Goal: Find specific page/section: Find specific page/section

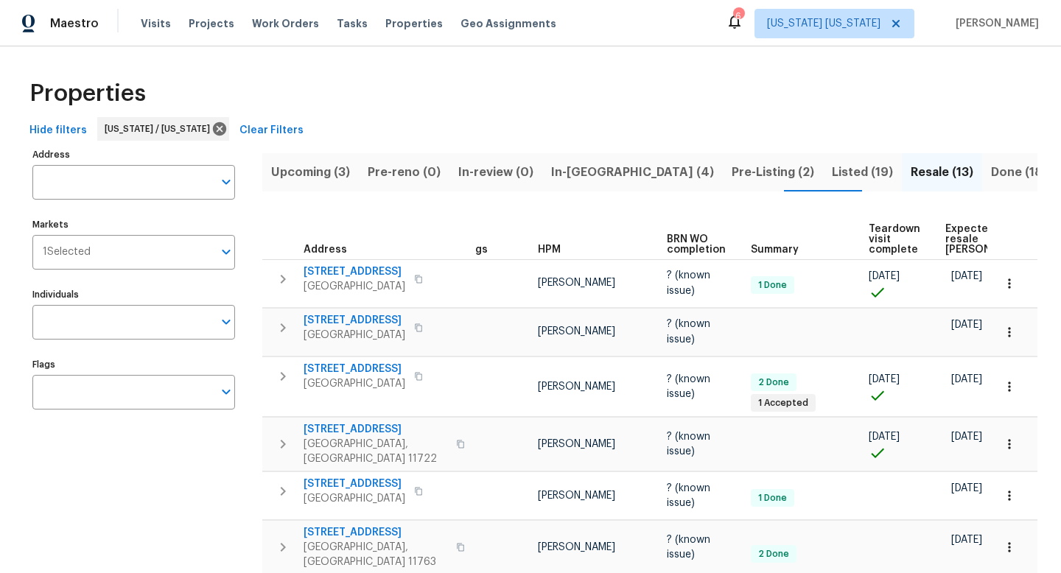
click at [958, 227] on span "Expected resale COE" at bounding box center [986, 239] width 83 height 31
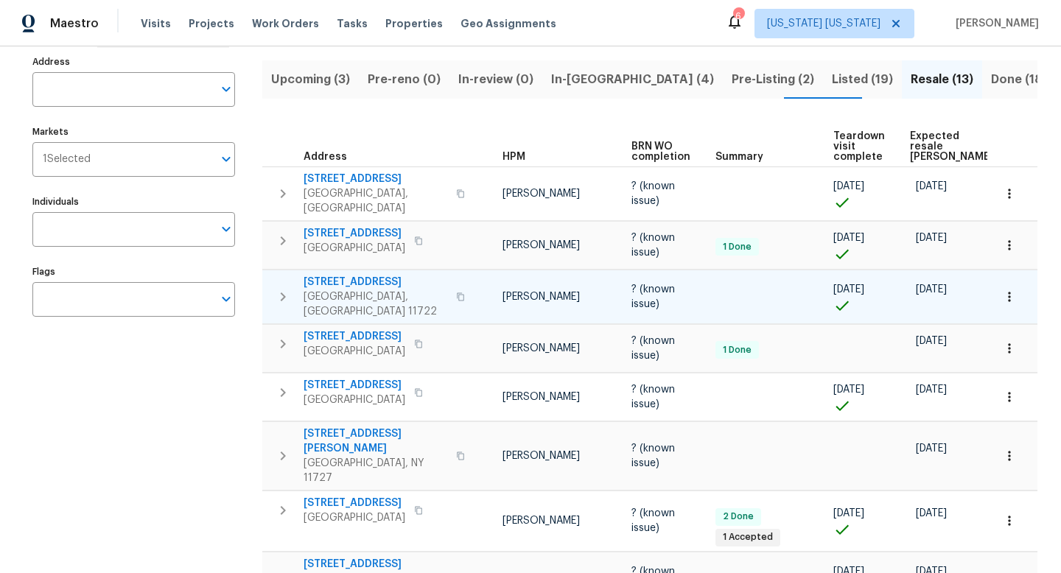
scroll to position [93, 0]
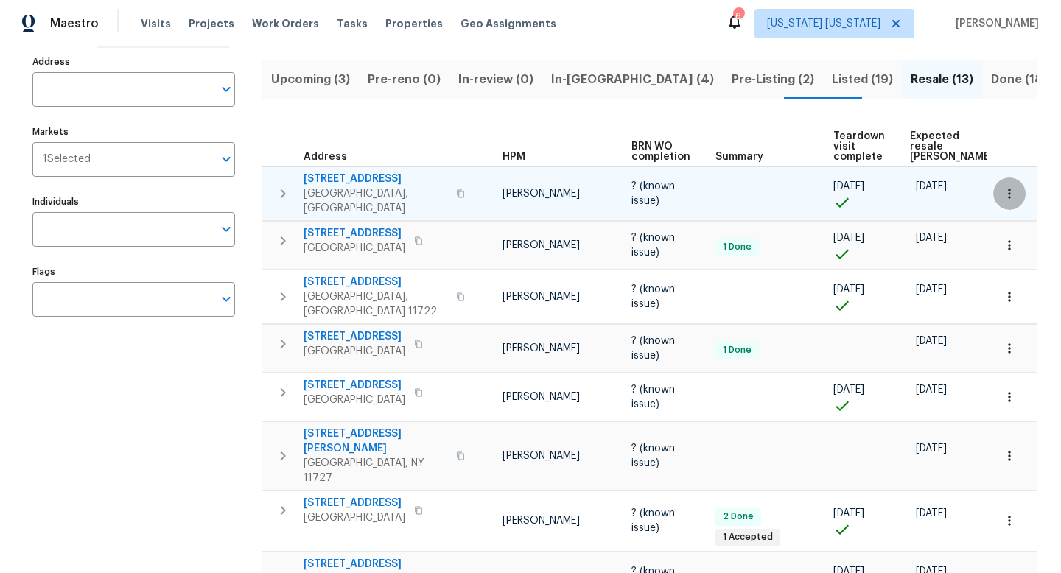
click at [1002, 190] on icon "button" at bounding box center [1009, 193] width 15 height 15
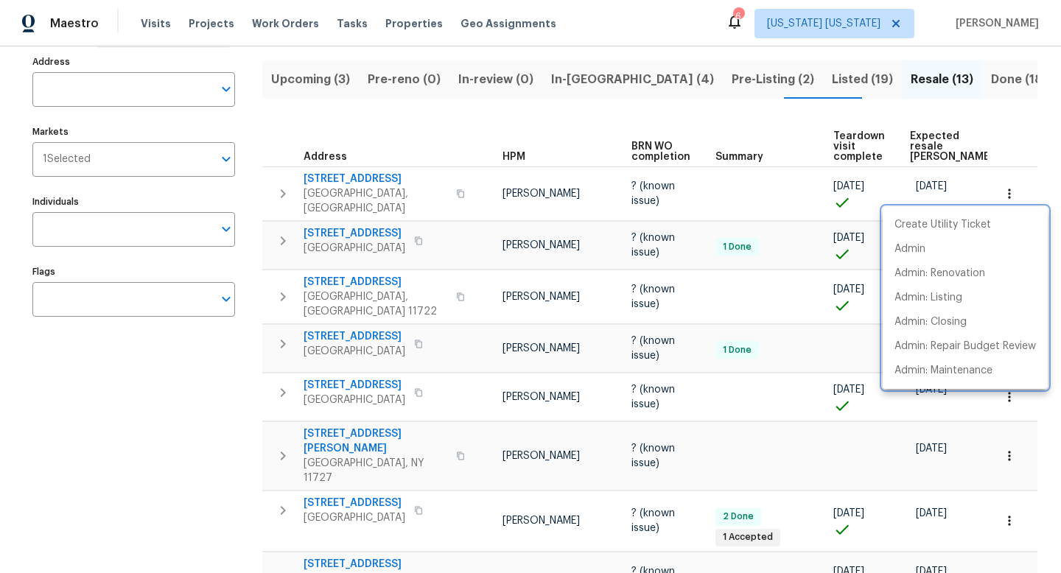
click at [999, 146] on div at bounding box center [530, 286] width 1061 height 573
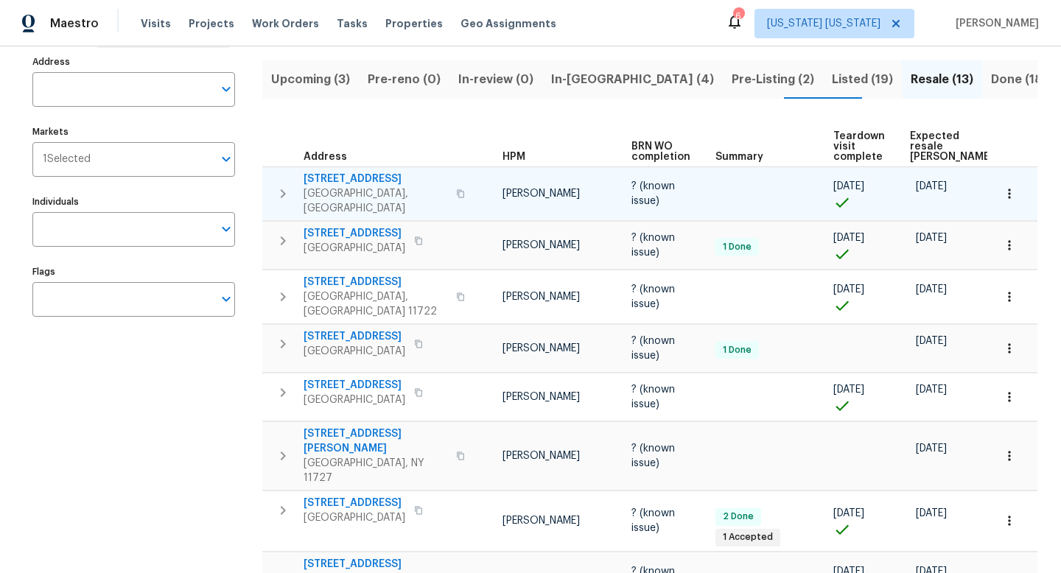
click at [1005, 192] on icon "button" at bounding box center [1009, 193] width 15 height 15
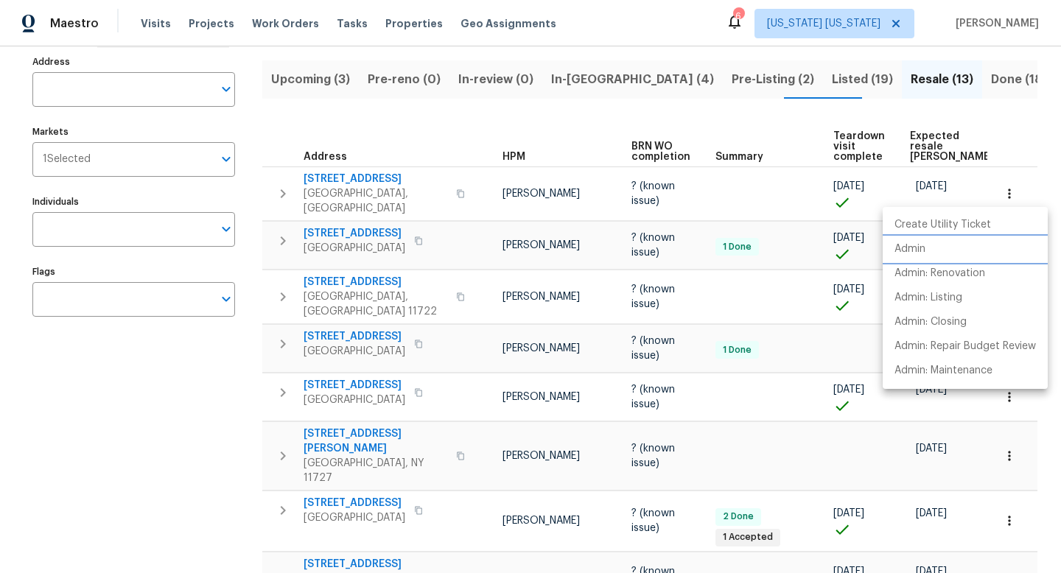
click at [938, 256] on li "Admin" at bounding box center [965, 249] width 165 height 24
click at [358, 228] on div at bounding box center [530, 286] width 1061 height 573
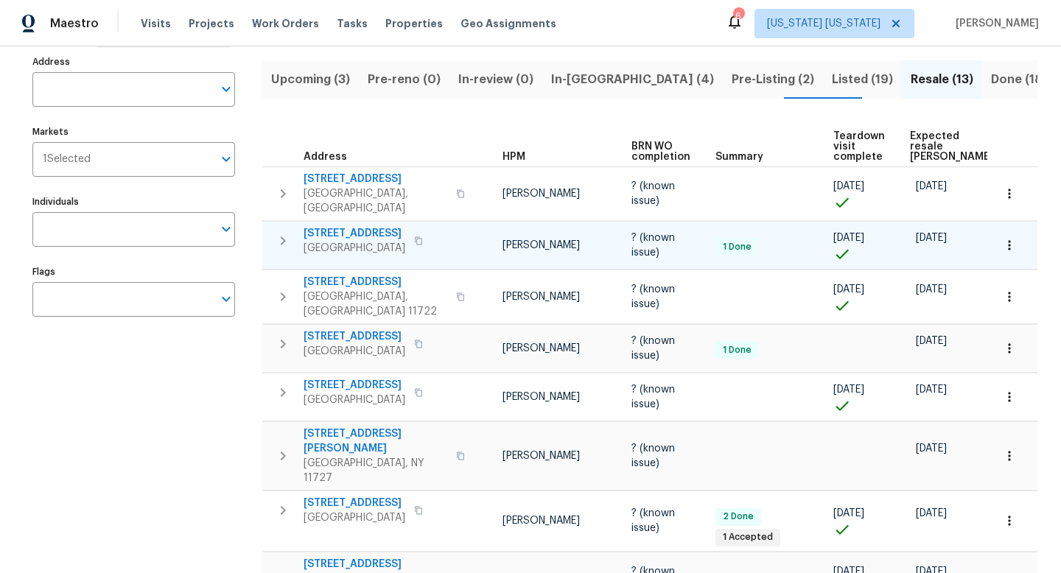
click at [1004, 242] on icon "button" at bounding box center [1009, 245] width 15 height 15
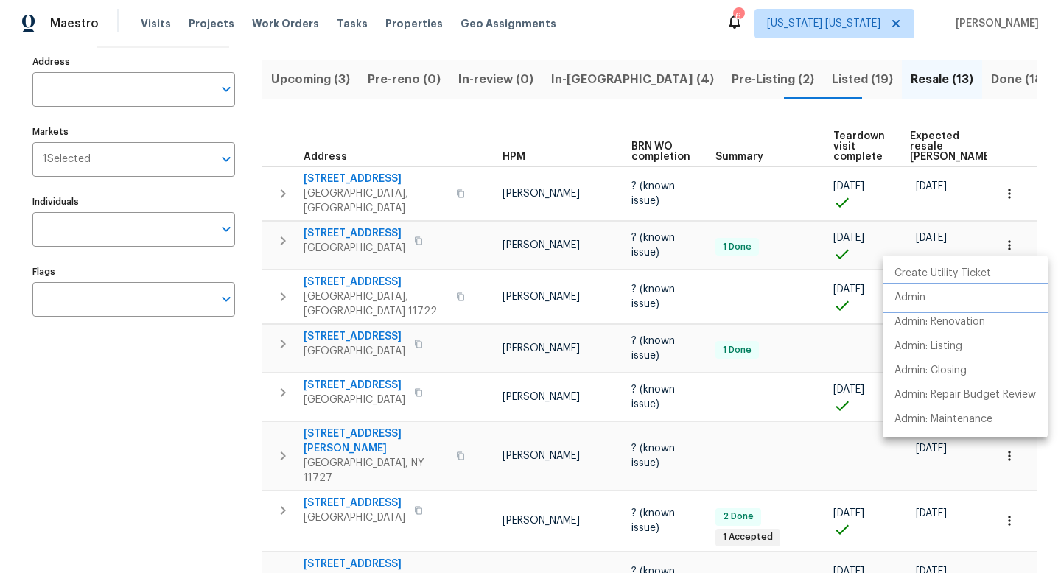
click at [926, 294] on li "Admin" at bounding box center [965, 298] width 165 height 24
click at [332, 276] on div at bounding box center [530, 286] width 1061 height 573
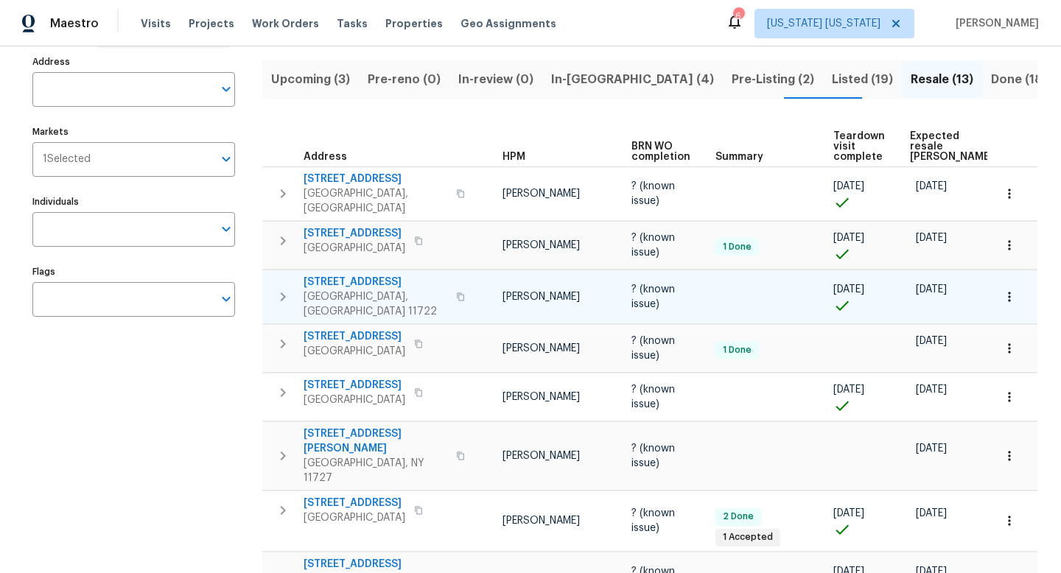
click at [1011, 295] on button "button" at bounding box center [1009, 297] width 32 height 32
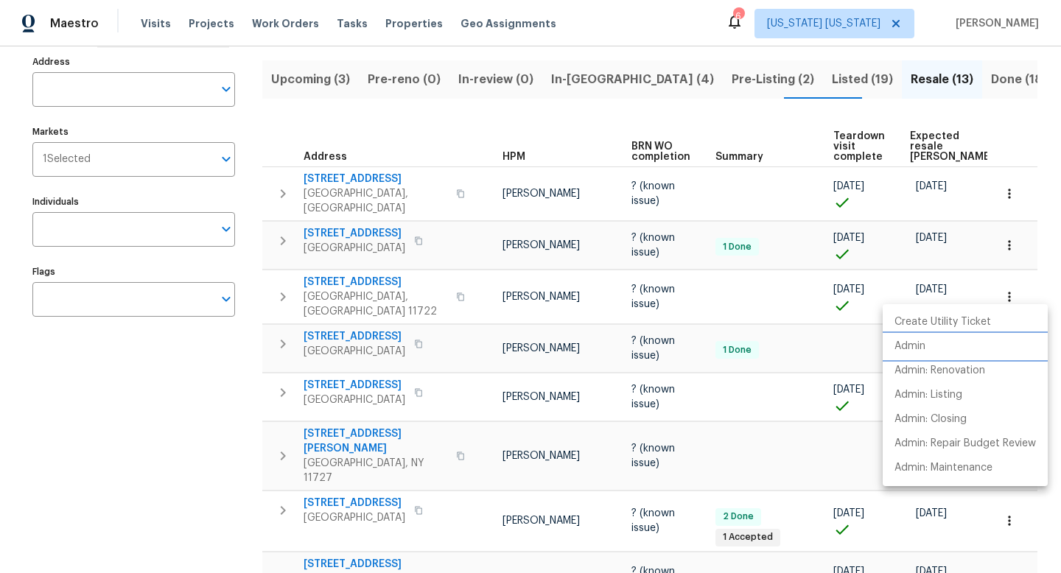
click at [917, 337] on li "Admin" at bounding box center [965, 347] width 165 height 24
click at [354, 329] on div at bounding box center [530, 286] width 1061 height 573
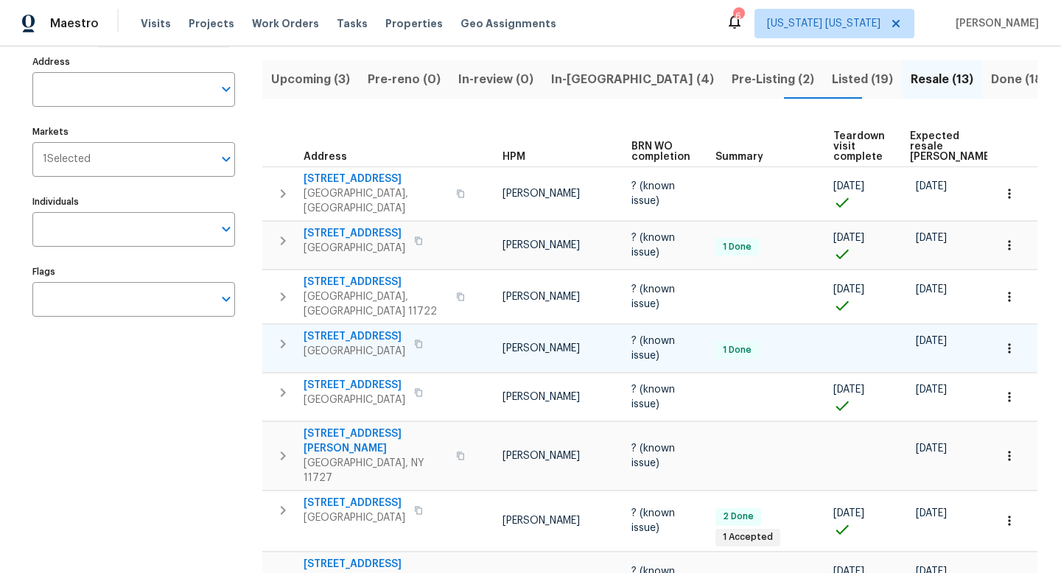
click at [1005, 341] on icon "button" at bounding box center [1009, 348] width 15 height 15
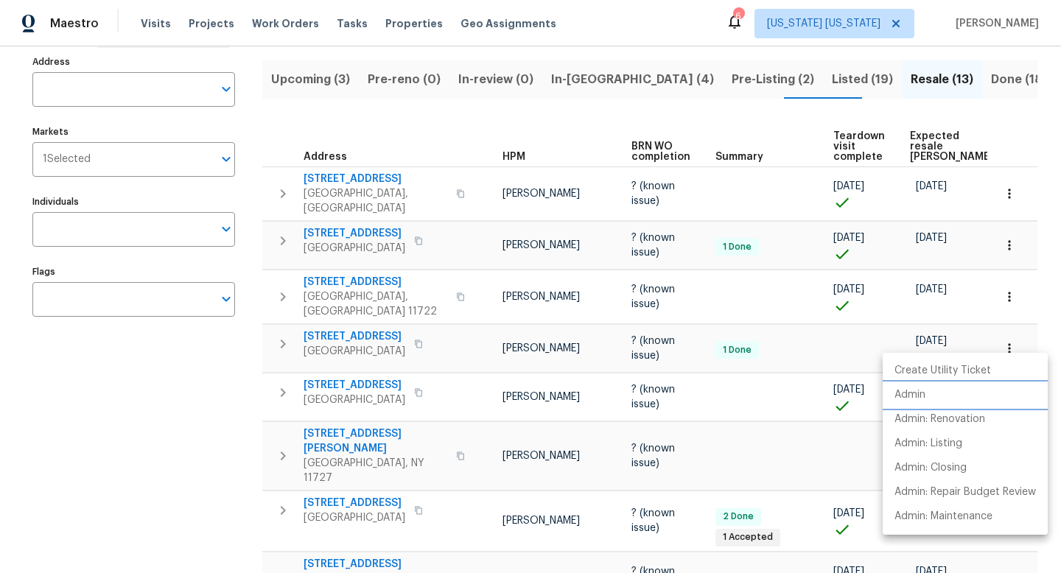
click at [951, 386] on li "Admin" at bounding box center [965, 395] width 165 height 24
click at [585, 348] on div at bounding box center [530, 286] width 1061 height 573
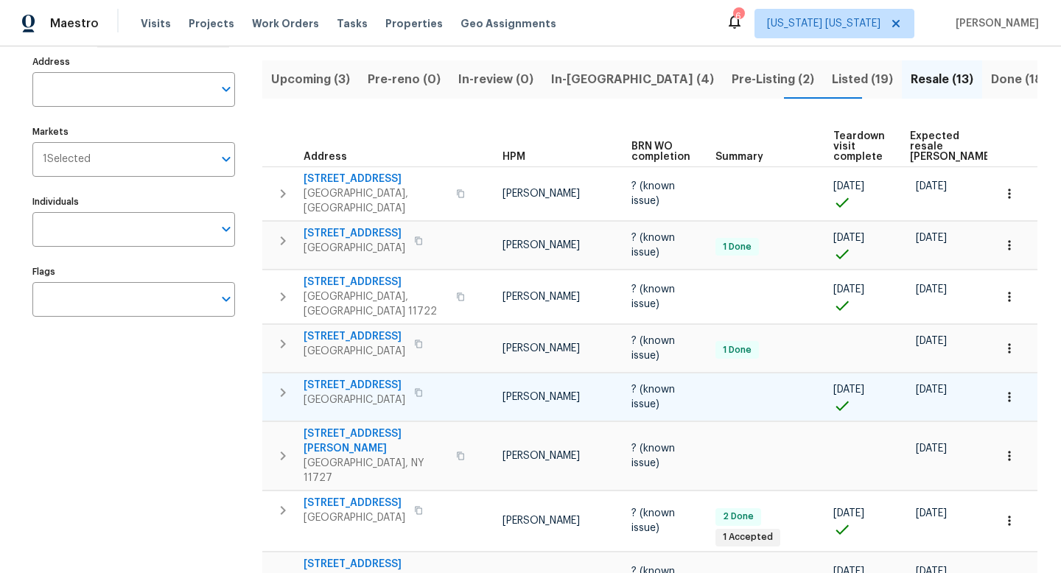
click at [337, 378] on span "149 Jefferson St" at bounding box center [355, 385] width 102 height 15
click at [1002, 390] on icon "button" at bounding box center [1009, 397] width 15 height 15
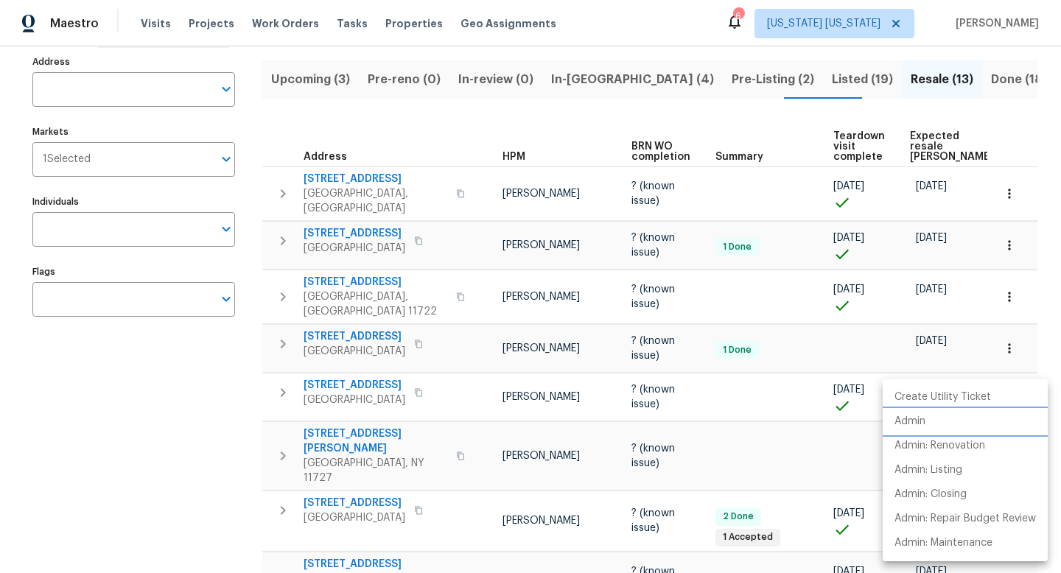
click at [941, 413] on li "Admin" at bounding box center [965, 422] width 165 height 24
click at [231, 429] on div at bounding box center [530, 286] width 1061 height 573
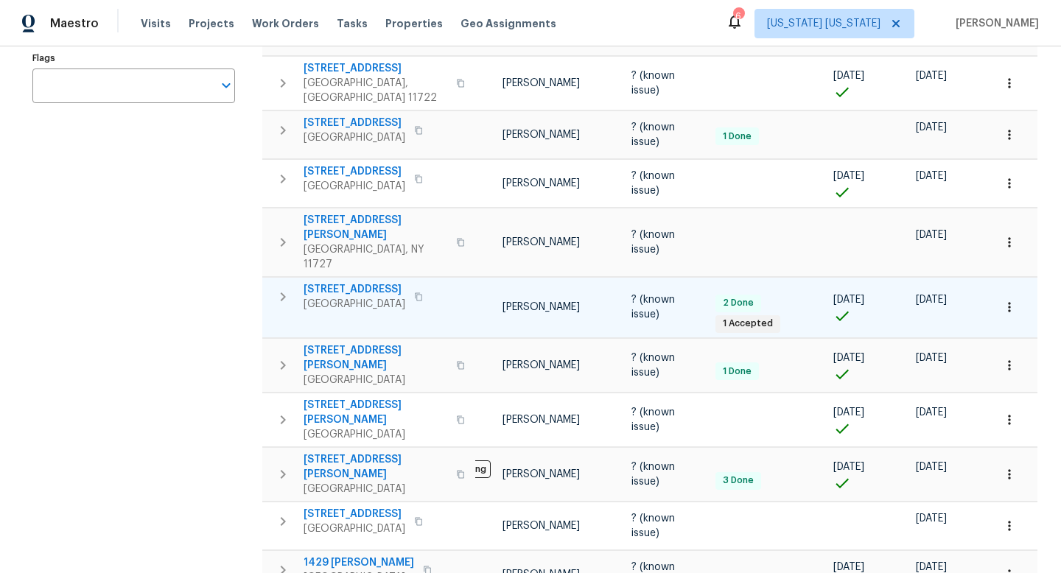
scroll to position [307, 0]
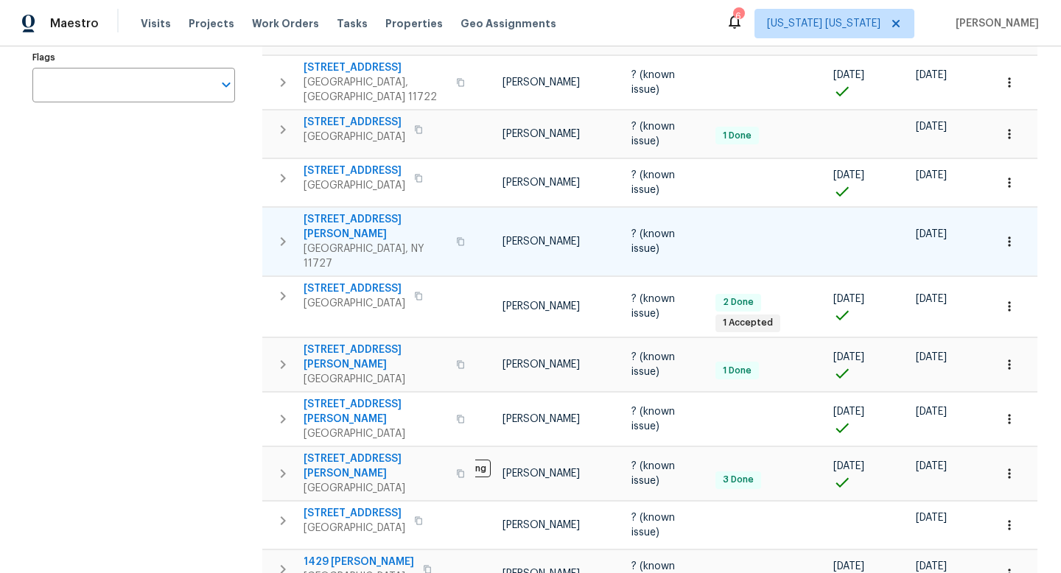
click at [993, 225] on button "button" at bounding box center [1009, 241] width 32 height 32
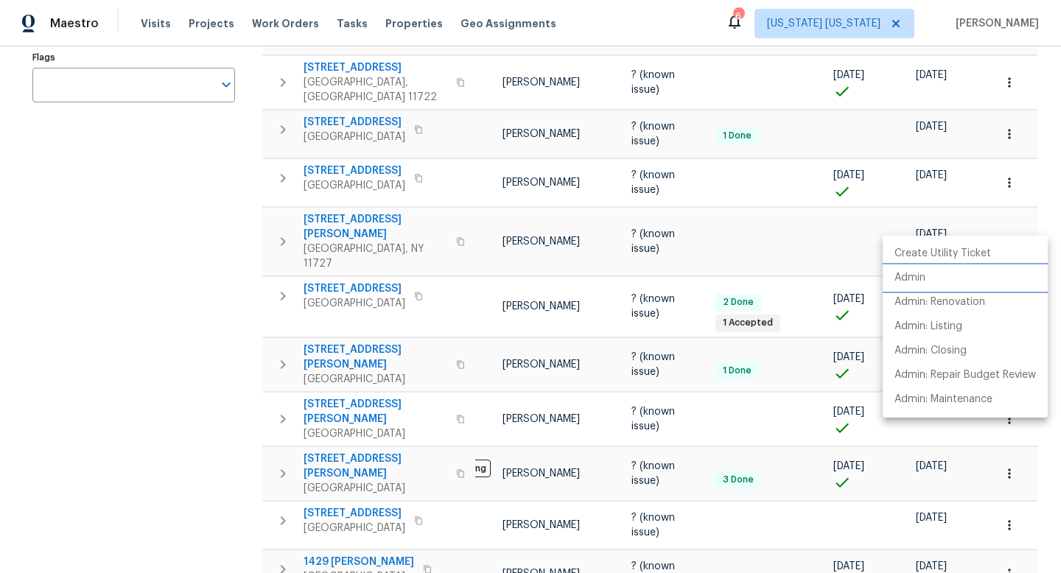
click at [936, 276] on li "Admin" at bounding box center [965, 278] width 165 height 24
click at [221, 338] on div at bounding box center [530, 286] width 1061 height 573
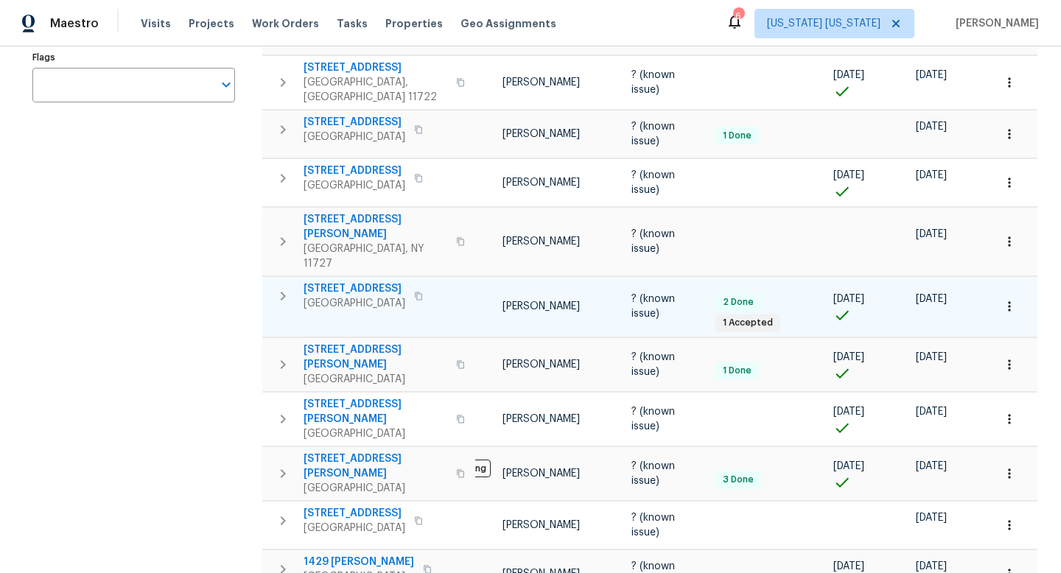
click at [1002, 299] on icon "button" at bounding box center [1009, 306] width 15 height 15
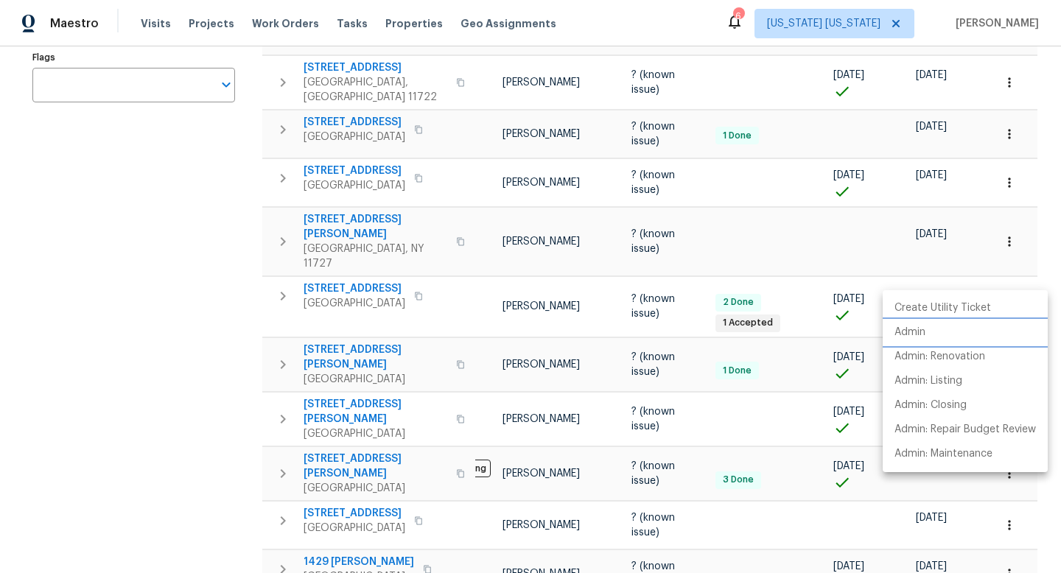
click at [949, 326] on li "Admin" at bounding box center [965, 333] width 165 height 24
click at [209, 332] on div at bounding box center [530, 286] width 1061 height 573
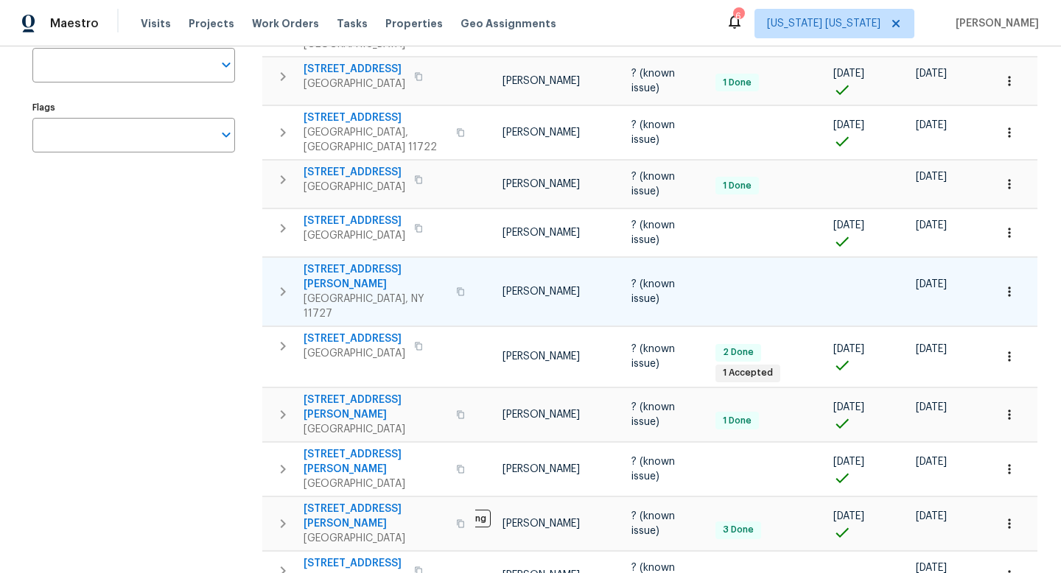
scroll to position [229, 0]
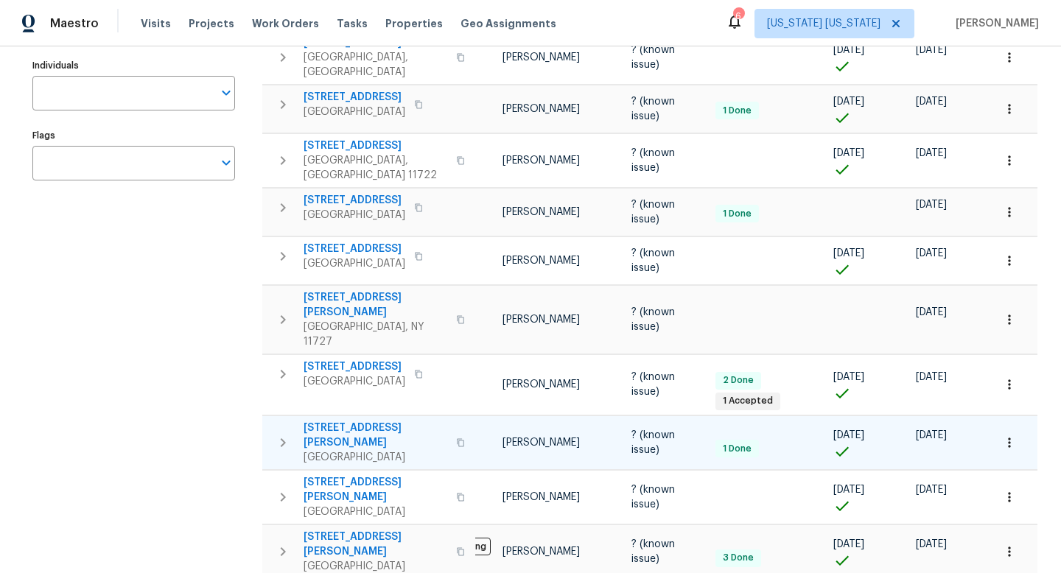
click at [433, 450] on span "Massapequa Park, NY 11762" at bounding box center [376, 457] width 144 height 15
click at [1002, 435] on icon "button" at bounding box center [1009, 442] width 15 height 15
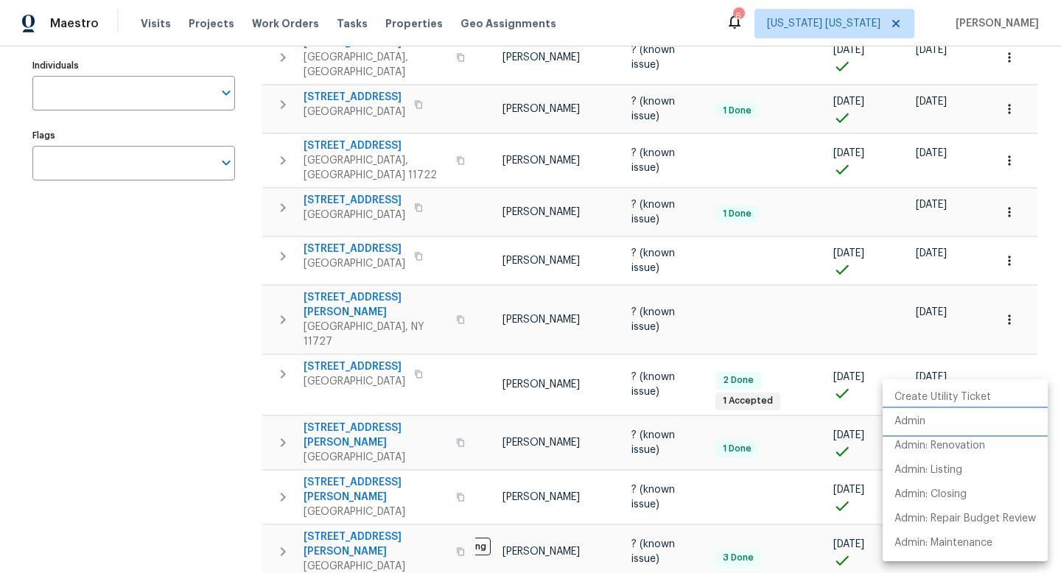
click at [937, 419] on li "Admin" at bounding box center [965, 422] width 165 height 24
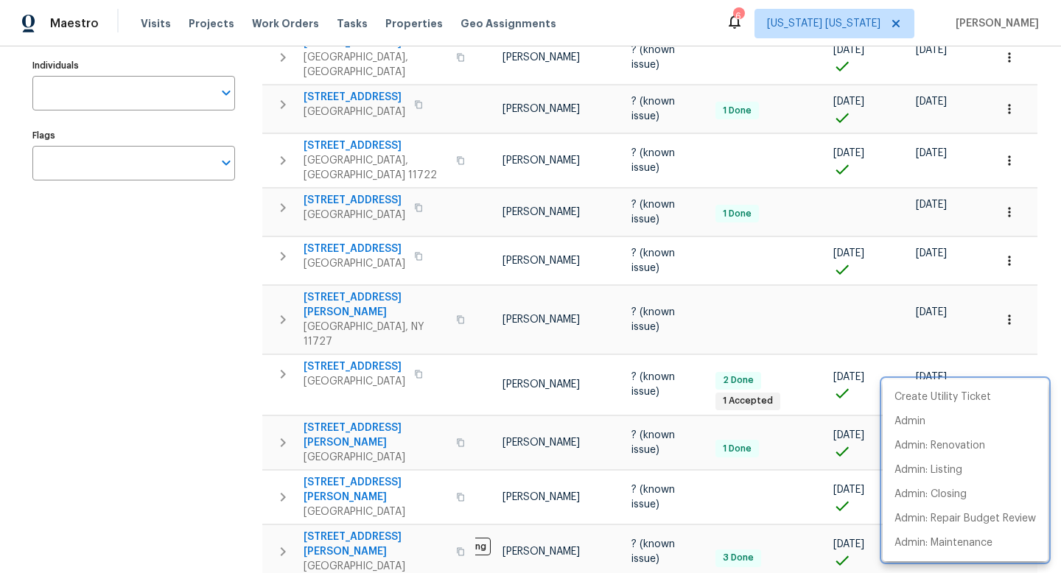
click at [363, 361] on div at bounding box center [530, 286] width 1061 height 573
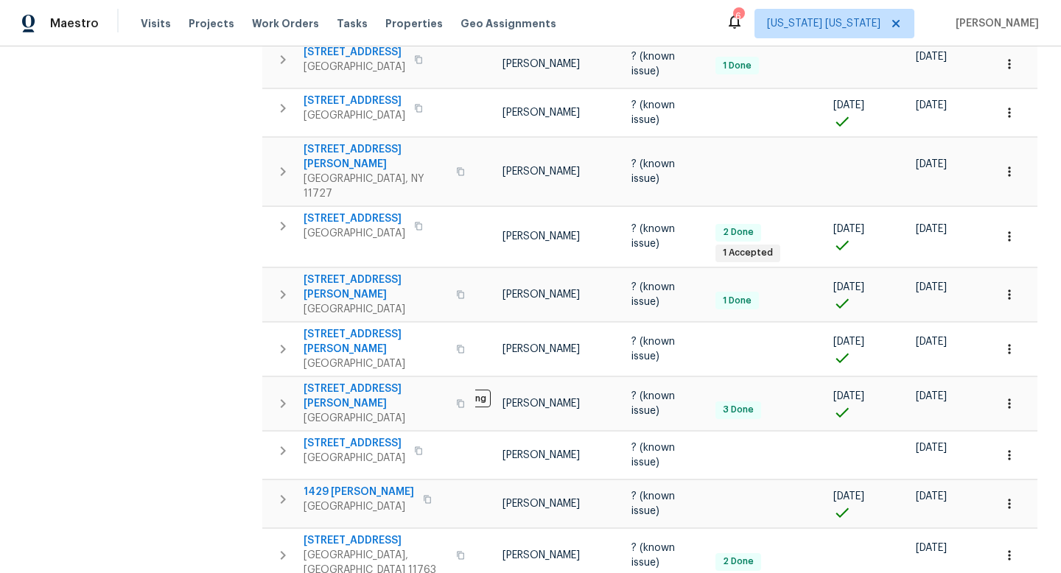
scroll to position [412, 0]
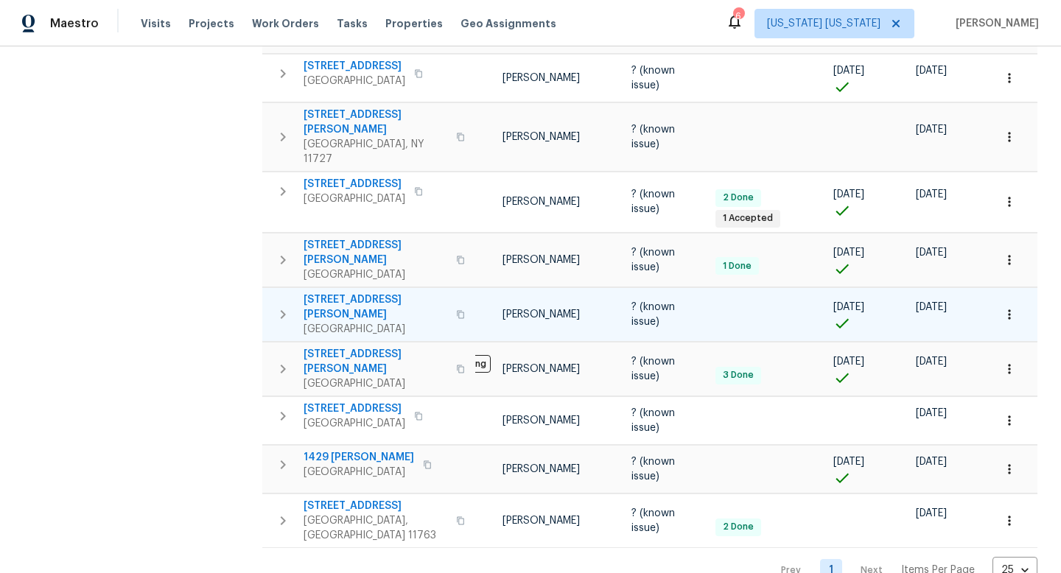
click at [1004, 307] on icon "button" at bounding box center [1009, 314] width 15 height 15
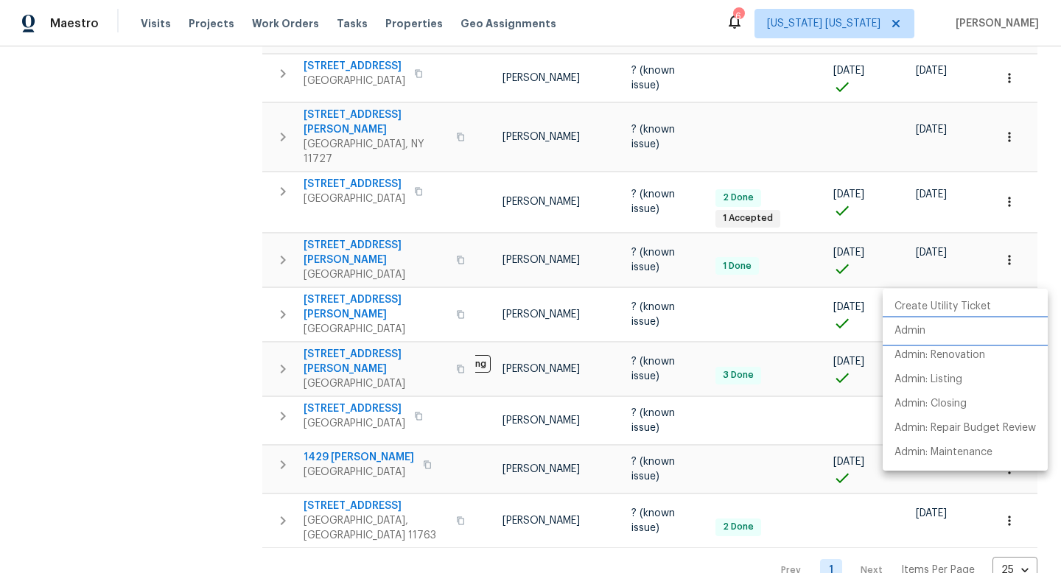
click at [968, 327] on li "Admin" at bounding box center [965, 331] width 165 height 24
click at [348, 316] on div at bounding box center [530, 286] width 1061 height 573
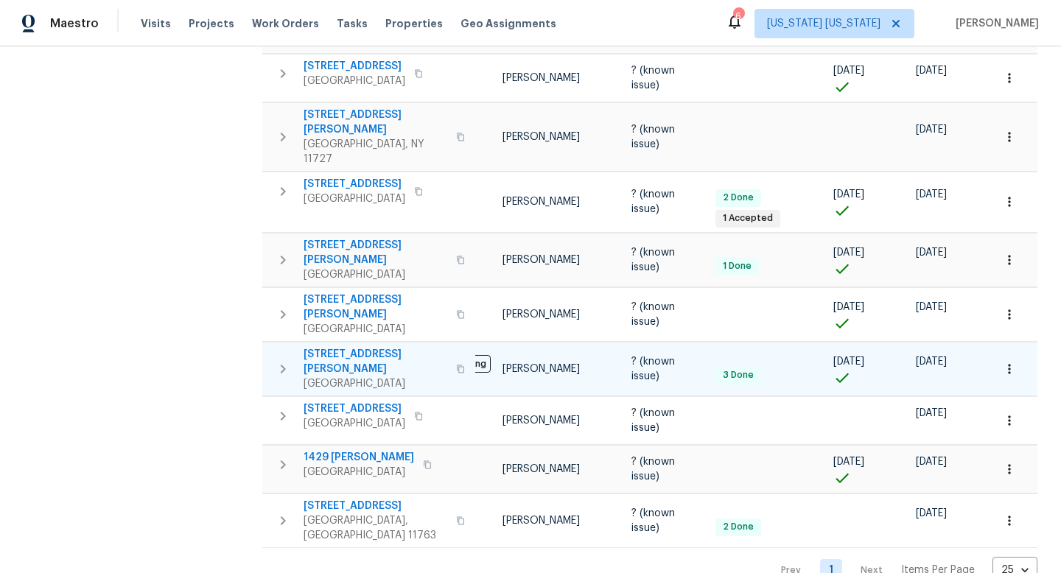
click at [1003, 353] on button "button" at bounding box center [1009, 369] width 32 height 32
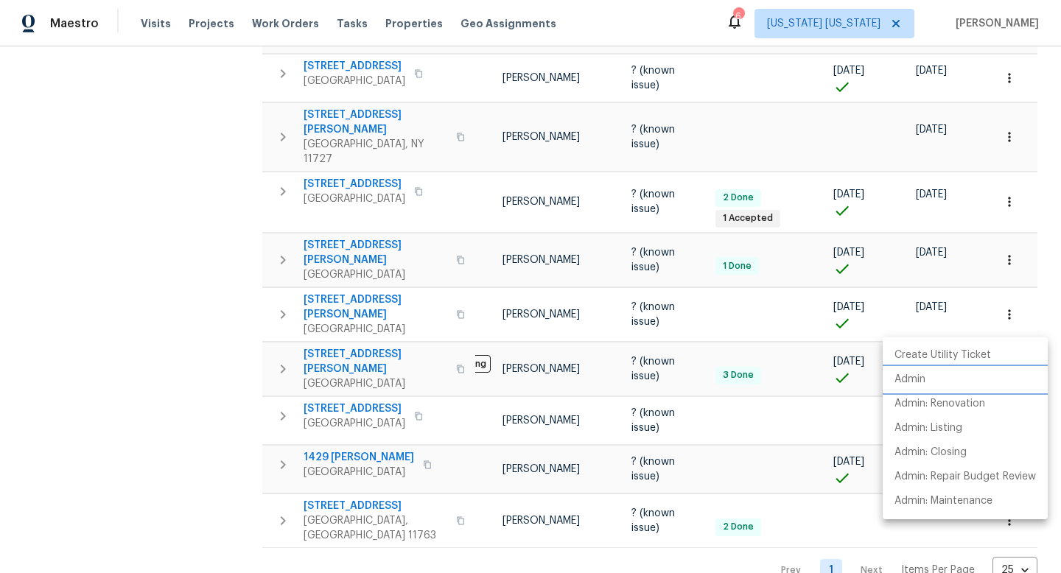
click at [948, 371] on li "Admin" at bounding box center [965, 380] width 165 height 24
click at [353, 354] on div at bounding box center [530, 286] width 1061 height 573
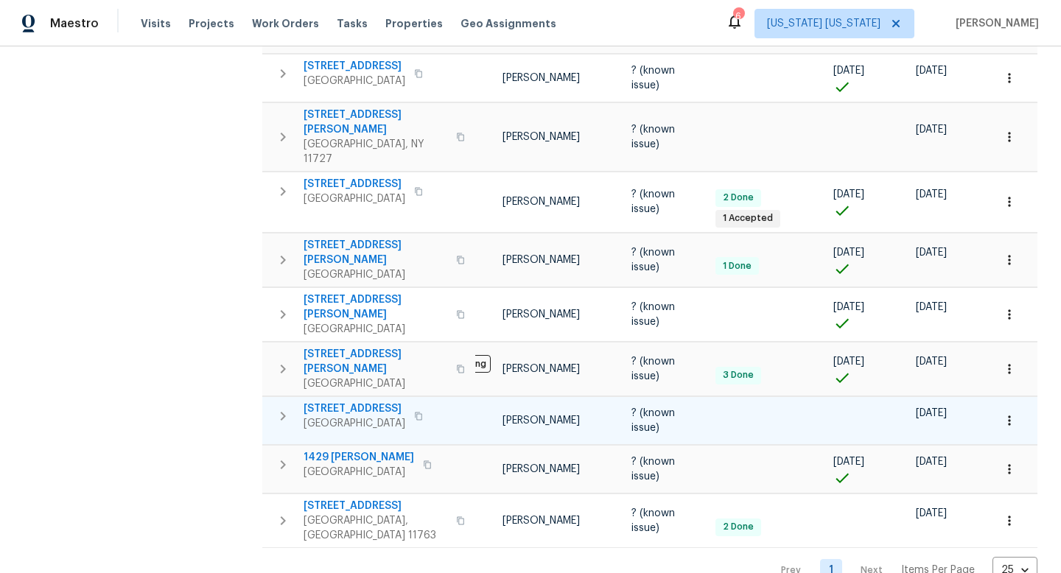
click at [1002, 413] on icon "button" at bounding box center [1009, 420] width 15 height 15
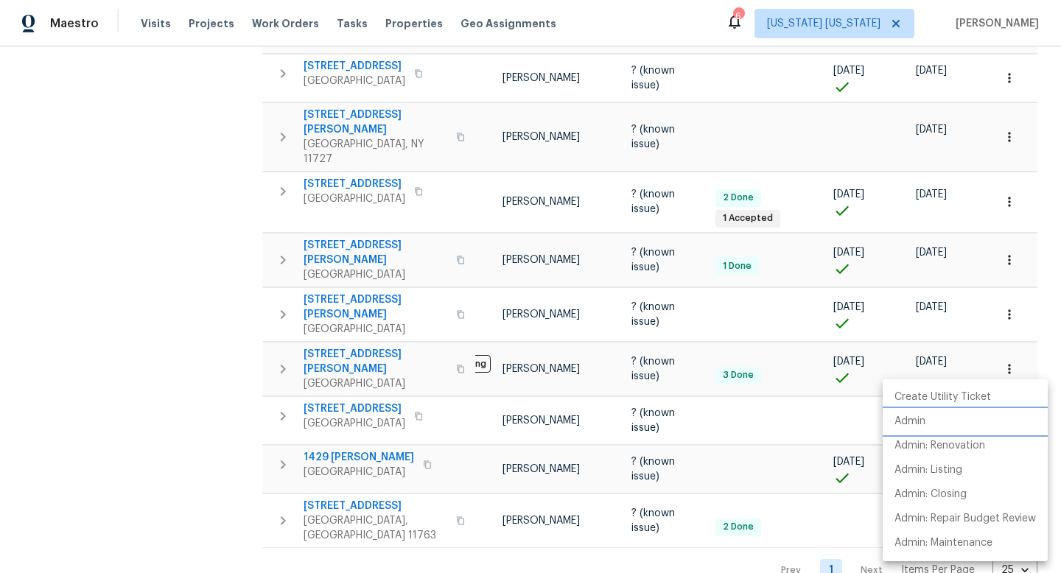
click at [943, 431] on li "Admin" at bounding box center [965, 422] width 165 height 24
click at [354, 410] on div at bounding box center [530, 286] width 1061 height 573
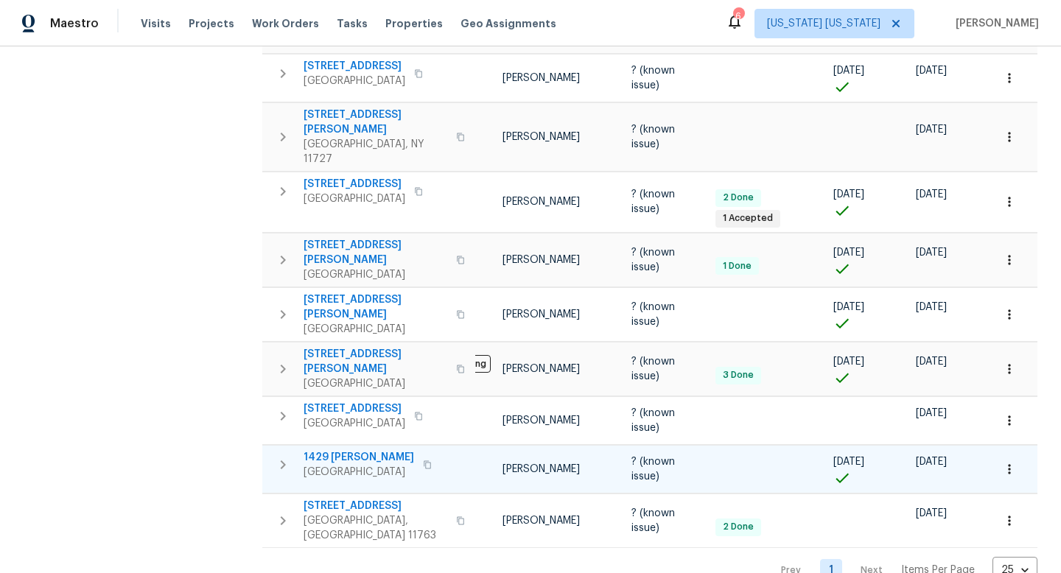
click at [1008, 464] on icon "button" at bounding box center [1009, 469] width 2 height 10
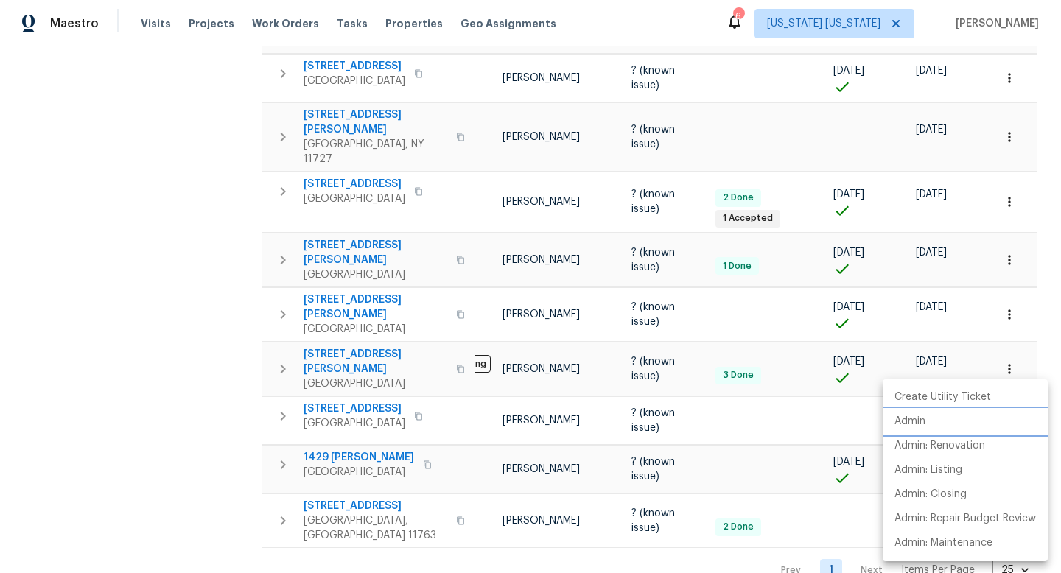
click at [949, 427] on li "Admin" at bounding box center [965, 422] width 165 height 24
click at [335, 452] on div at bounding box center [530, 286] width 1061 height 573
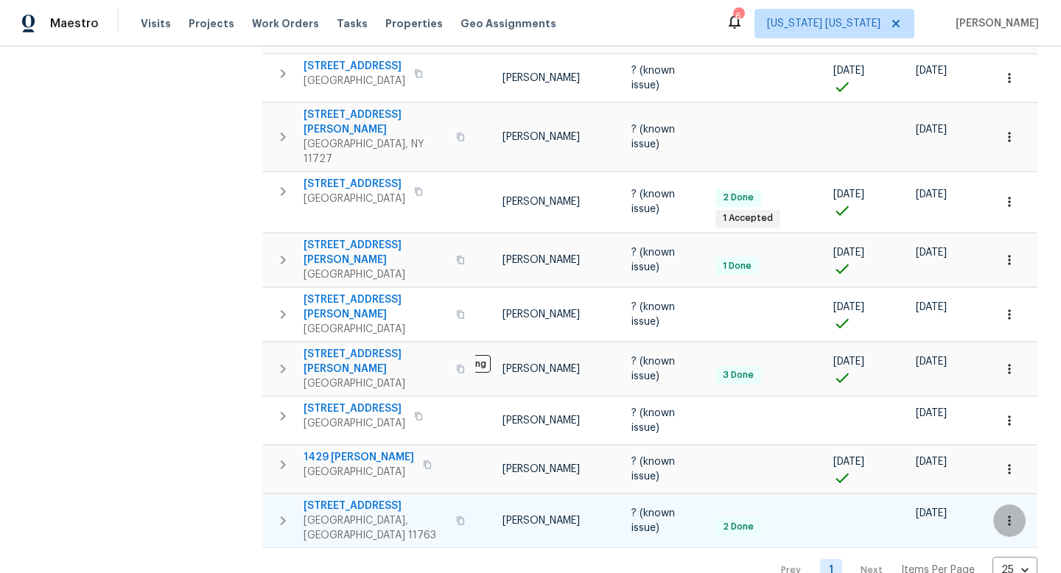
click at [993, 505] on button "button" at bounding box center [1009, 521] width 32 height 32
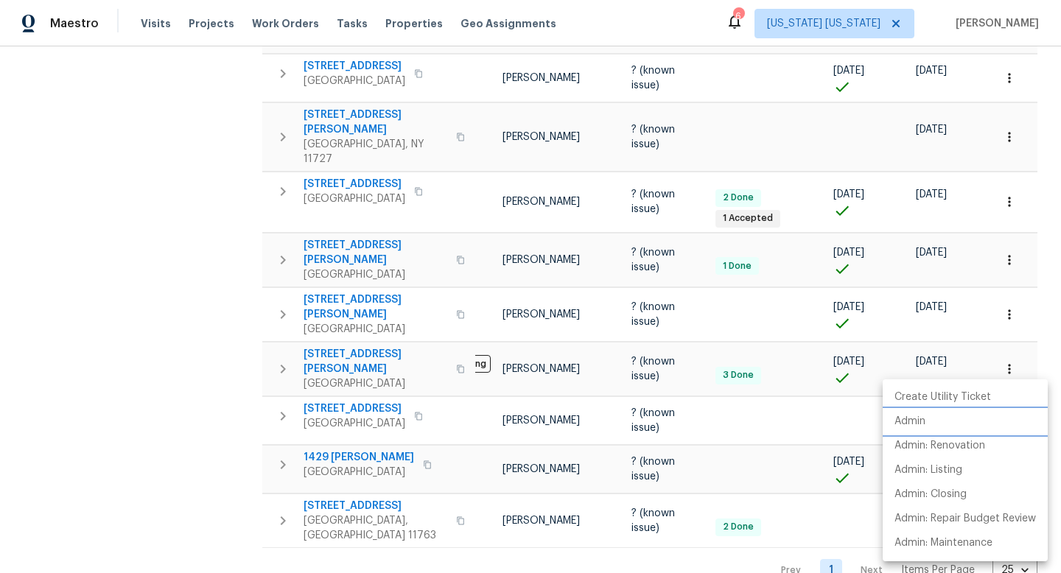
click at [922, 422] on p "Admin" at bounding box center [910, 421] width 31 height 15
click at [192, 169] on div at bounding box center [530, 286] width 1061 height 573
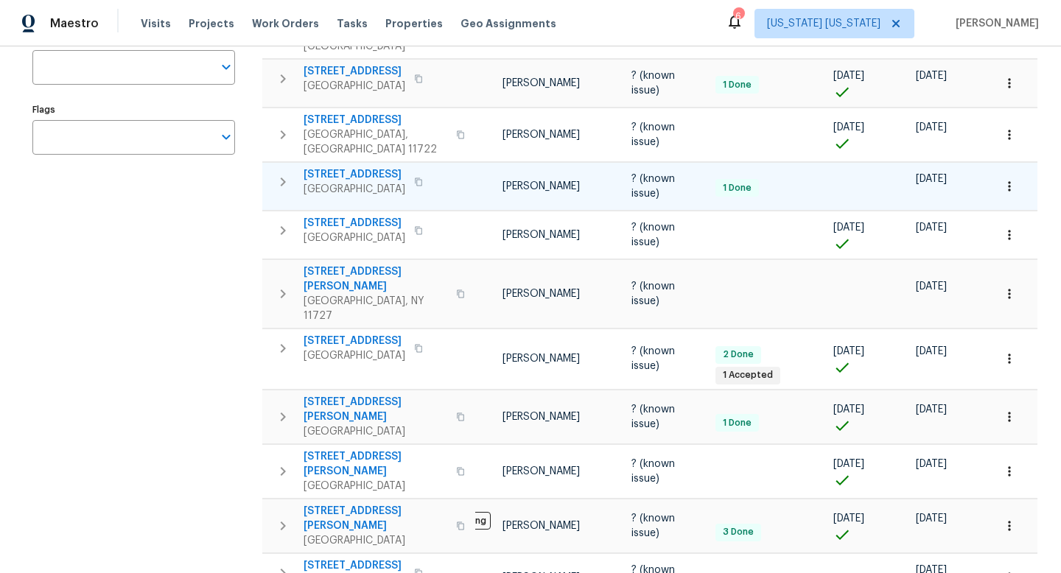
scroll to position [0, 0]
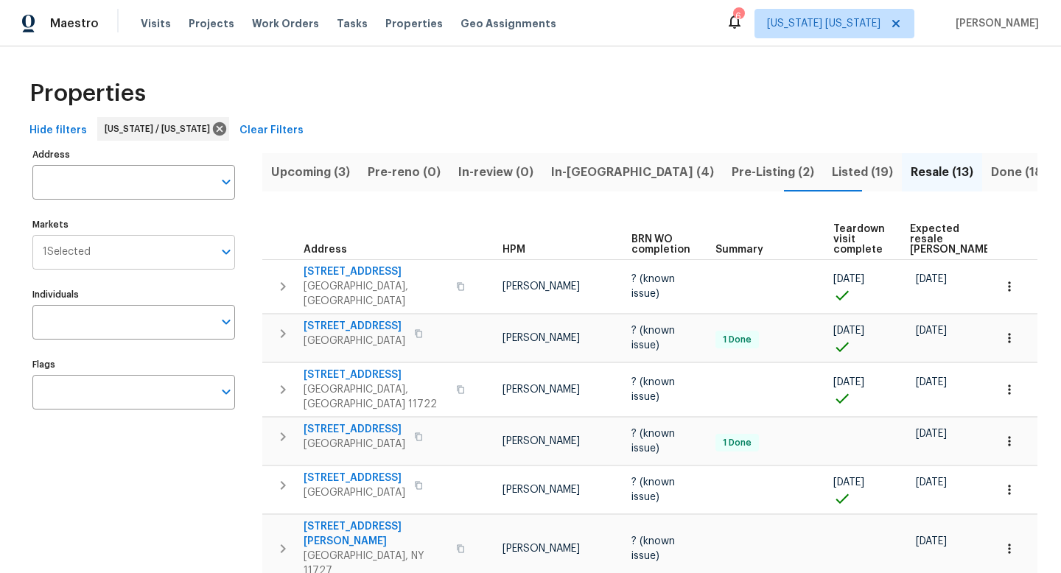
click at [117, 260] on input "Markets" at bounding box center [152, 252] width 122 height 35
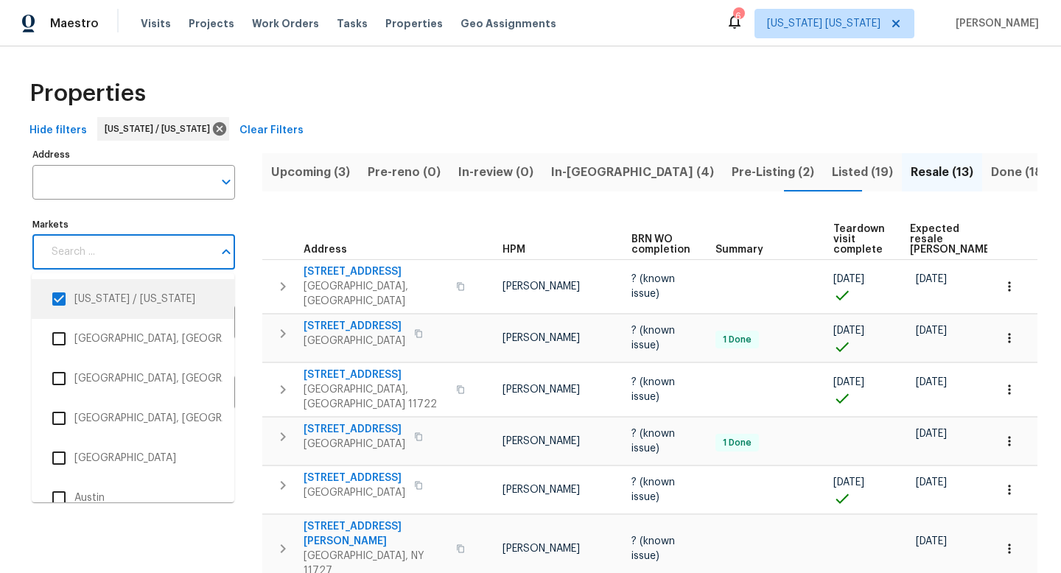
click at [52, 299] on input "checkbox" at bounding box center [58, 299] width 31 height 31
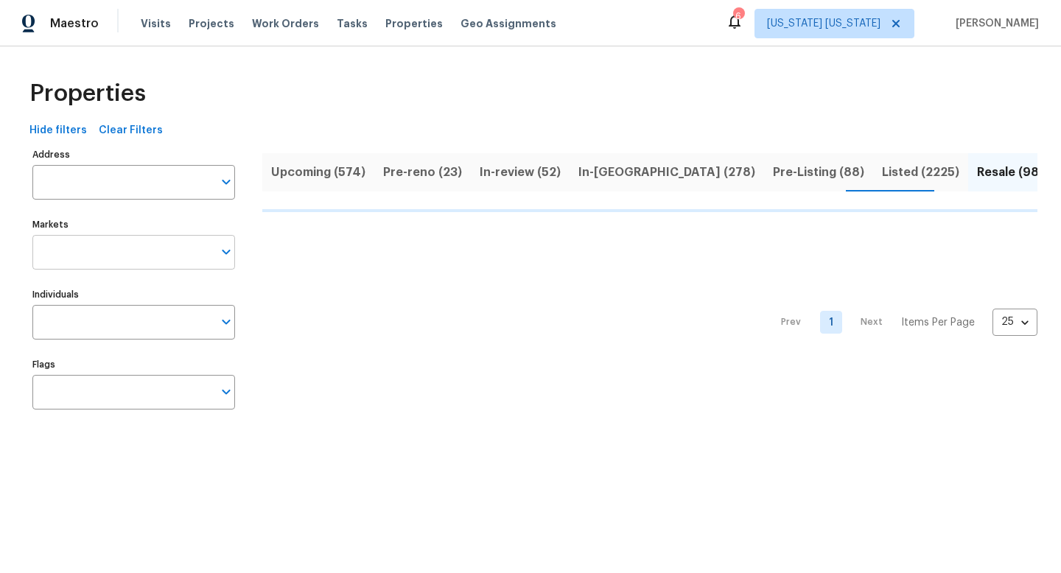
click at [80, 259] on input "Markets" at bounding box center [122, 252] width 181 height 35
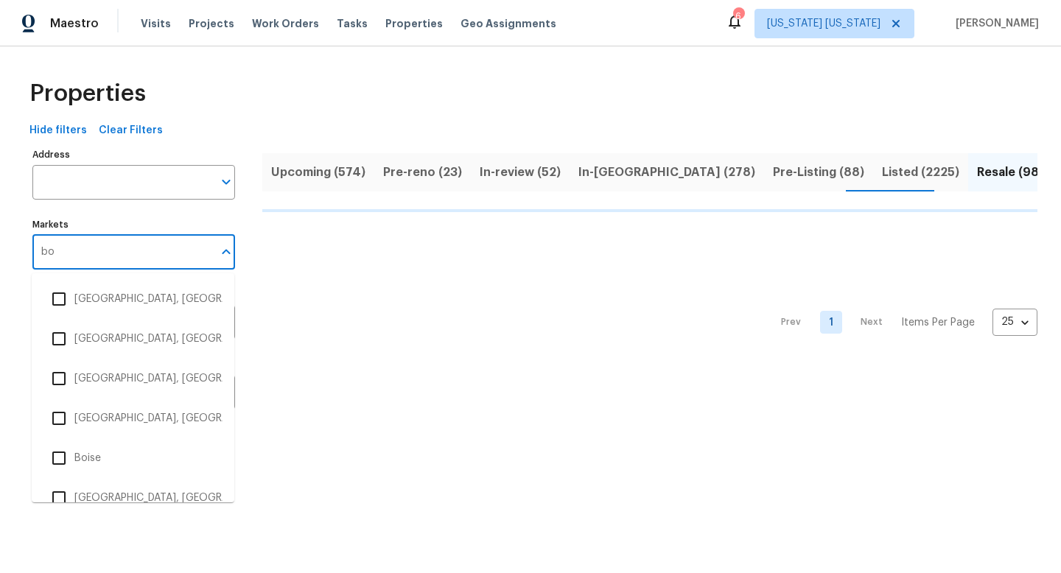
type input "bos"
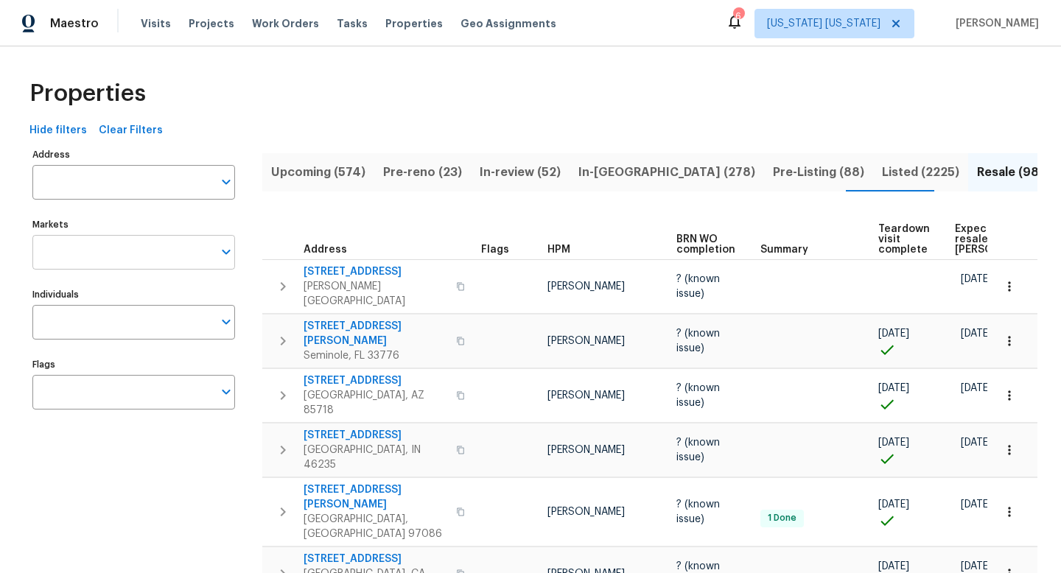
click at [125, 258] on input "Markets" at bounding box center [122, 252] width 181 height 35
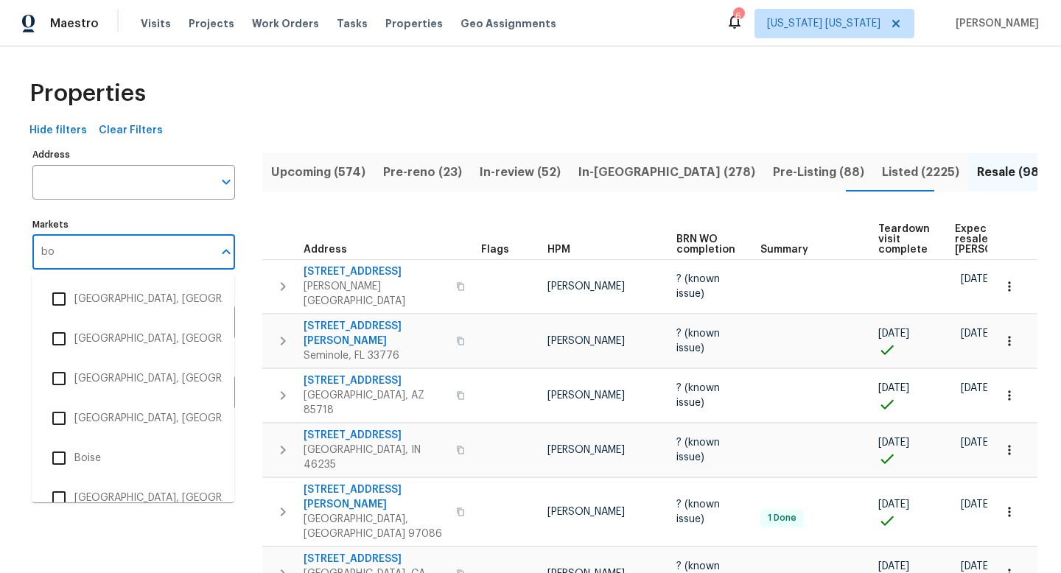
type input "bos"
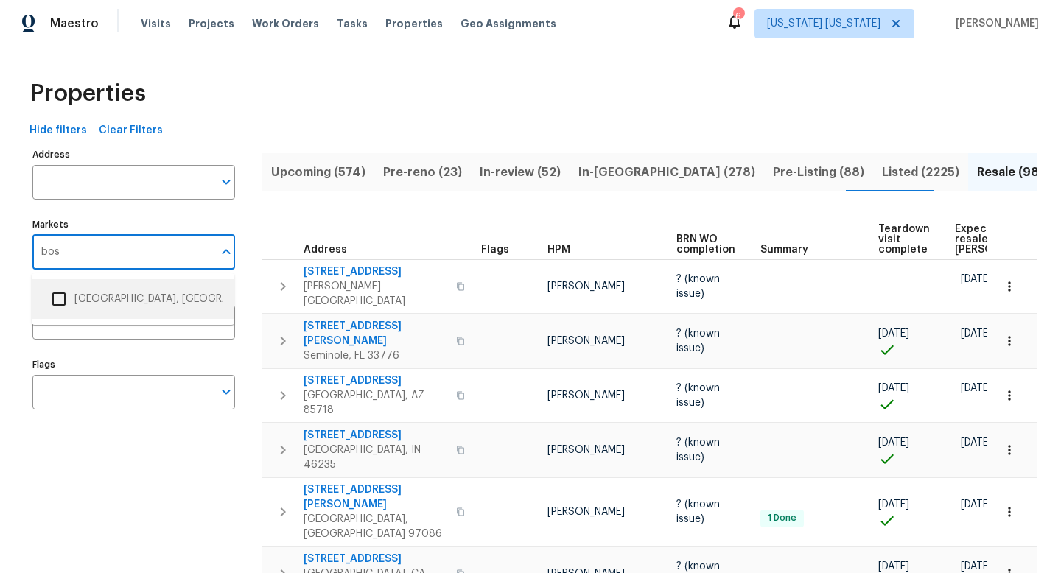
click at [55, 296] on input "checkbox" at bounding box center [58, 299] width 31 height 31
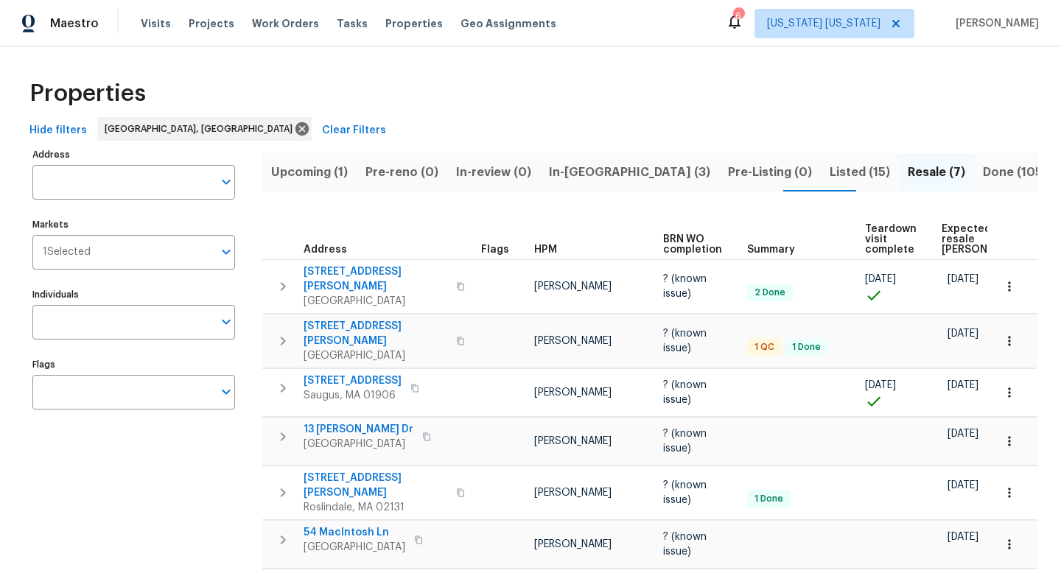
click at [957, 236] on span "Expected resale COE" at bounding box center [983, 239] width 83 height 31
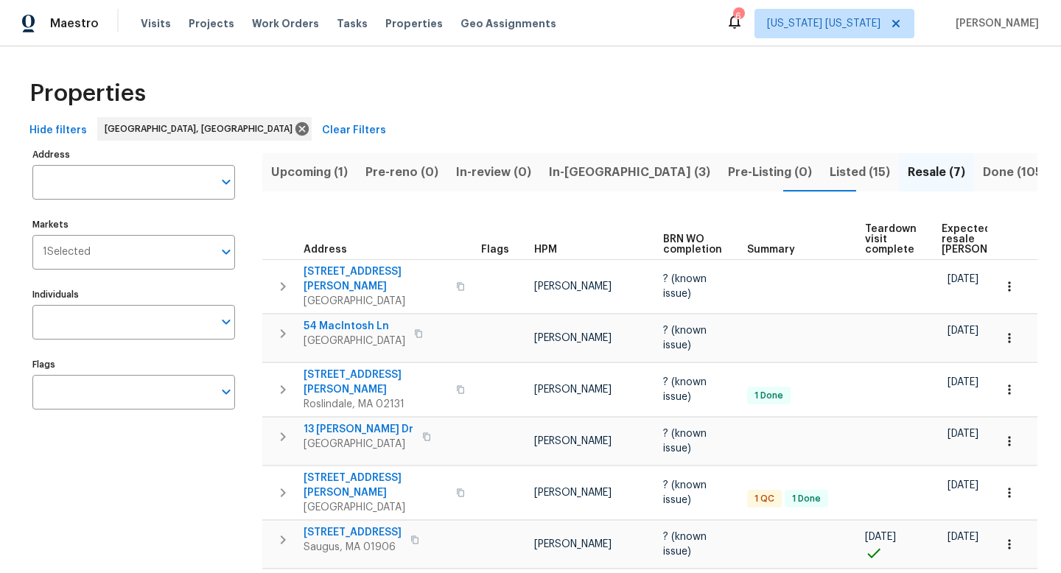
click at [942, 233] on span "Expected resale COE" at bounding box center [983, 239] width 83 height 31
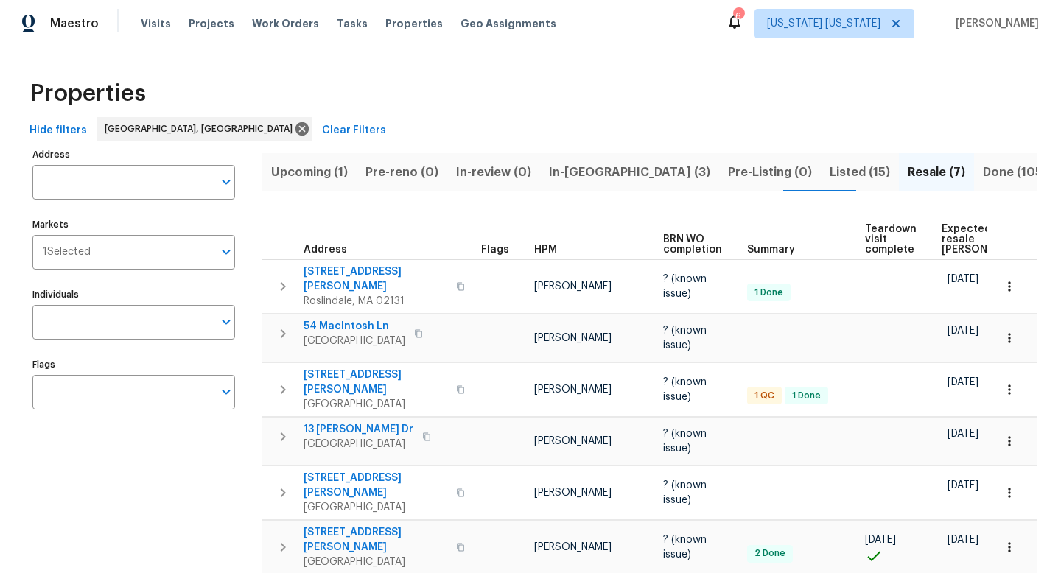
click at [945, 234] on span "Expected resale COE" at bounding box center [983, 239] width 83 height 31
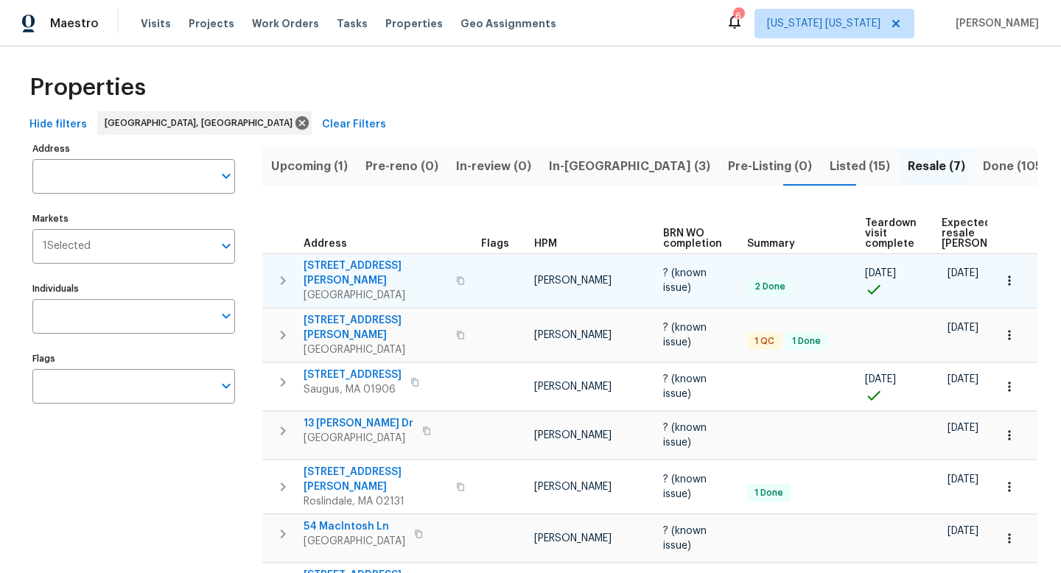
scroll to position [9, 0]
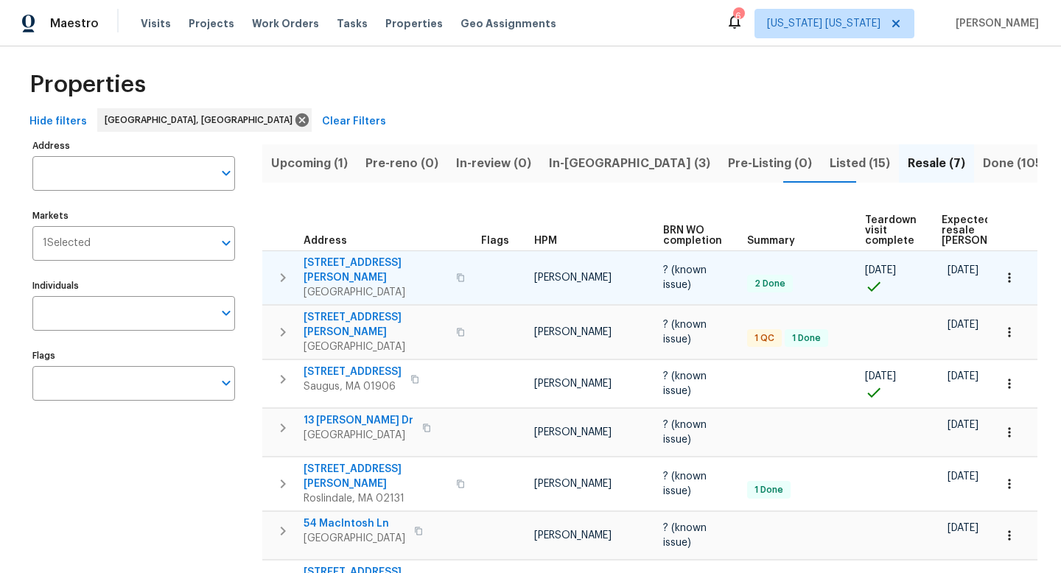
click at [370, 256] on span "14 Sandy Brook Rd" at bounding box center [376, 270] width 144 height 29
click at [1002, 270] on icon "button" at bounding box center [1009, 277] width 15 height 15
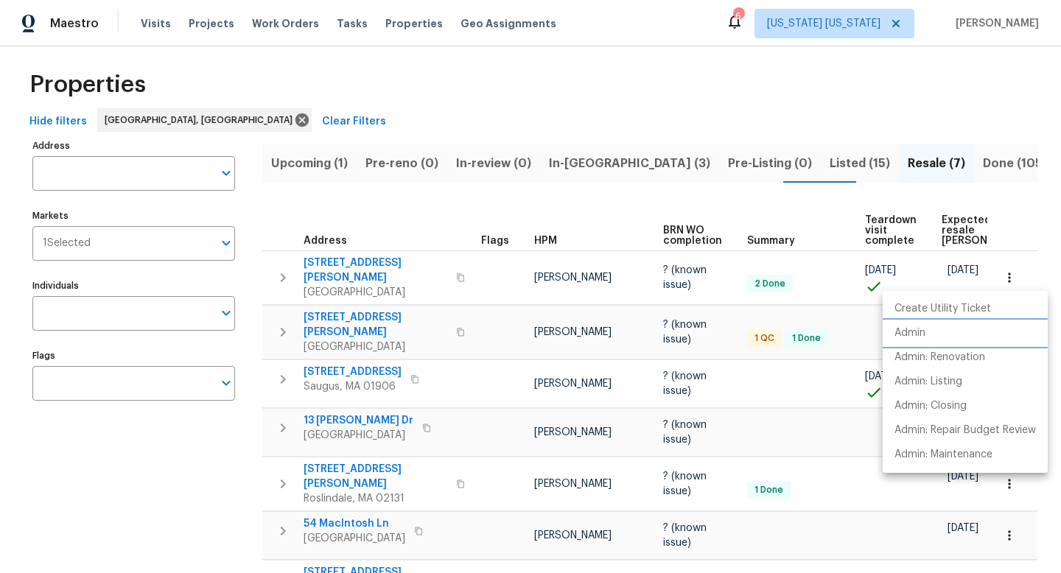
click at [945, 323] on li "Admin" at bounding box center [965, 333] width 165 height 24
click at [357, 307] on div at bounding box center [530, 286] width 1061 height 573
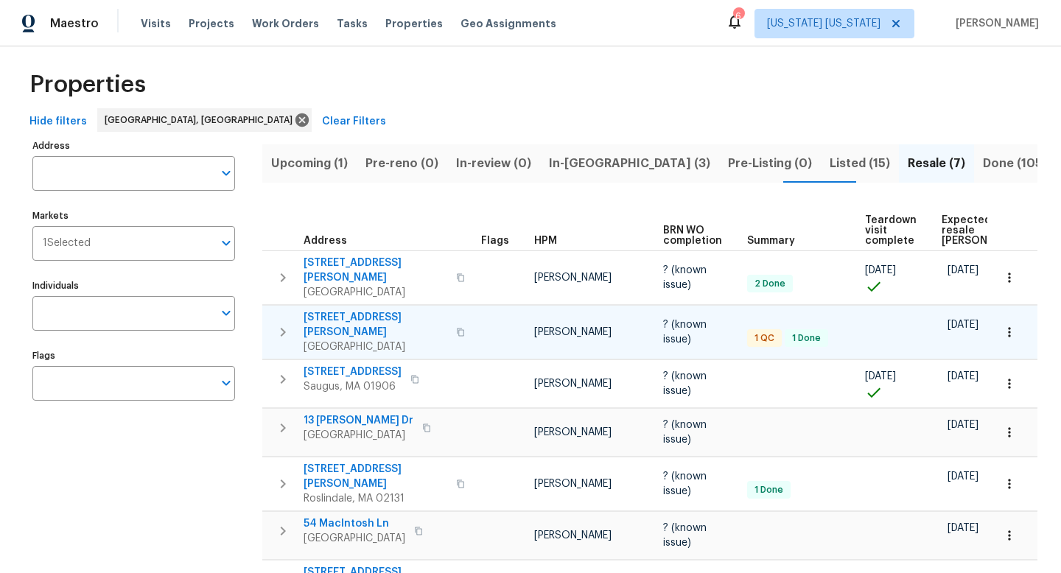
click at [993, 321] on button "button" at bounding box center [1009, 332] width 32 height 32
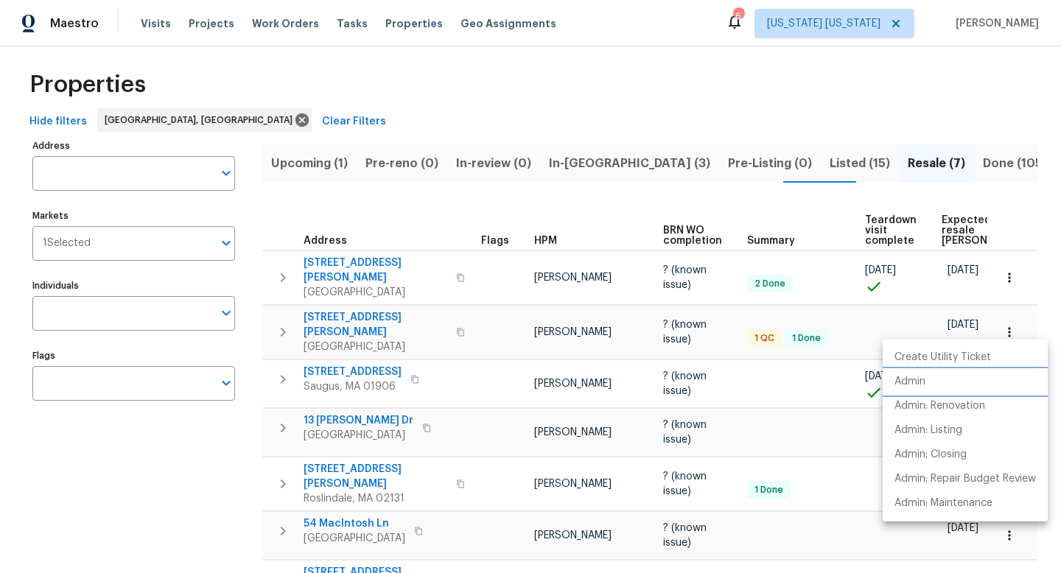
click at [931, 385] on li "Admin" at bounding box center [965, 382] width 165 height 24
click at [430, 367] on div at bounding box center [530, 286] width 1061 height 573
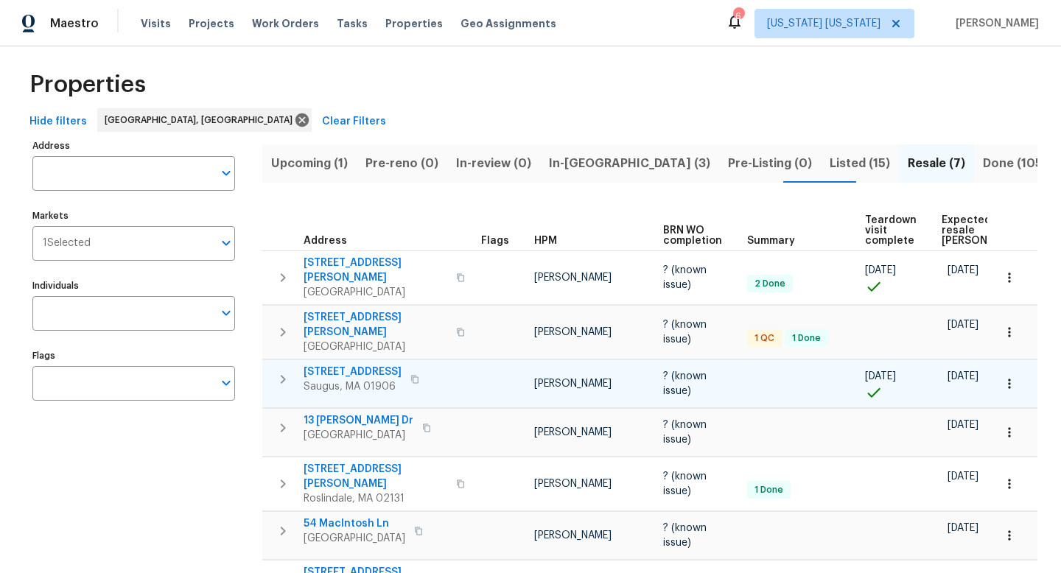
click at [1005, 377] on icon "button" at bounding box center [1009, 384] width 15 height 15
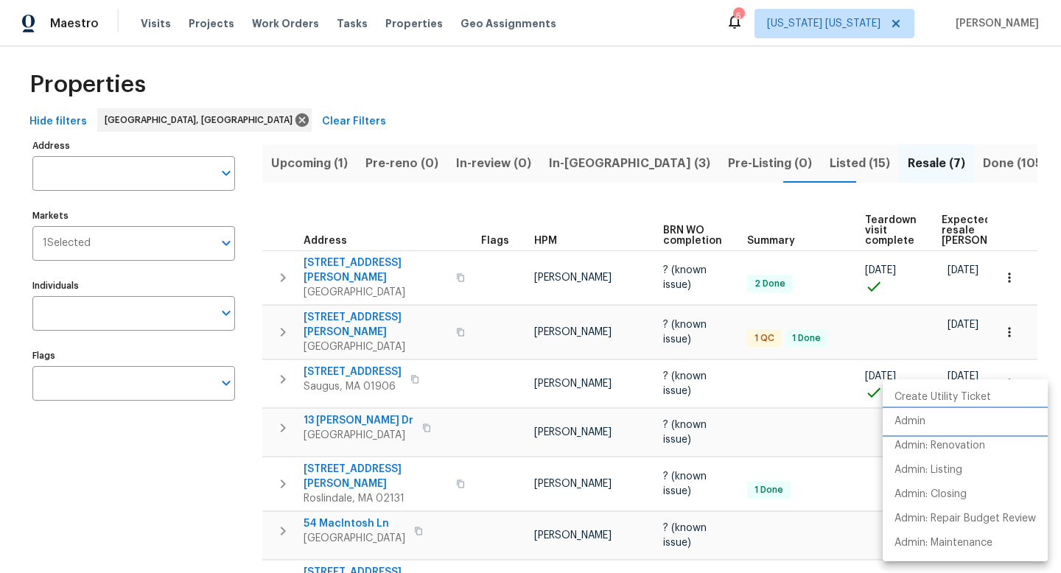
click at [957, 425] on li "Admin" at bounding box center [965, 422] width 165 height 24
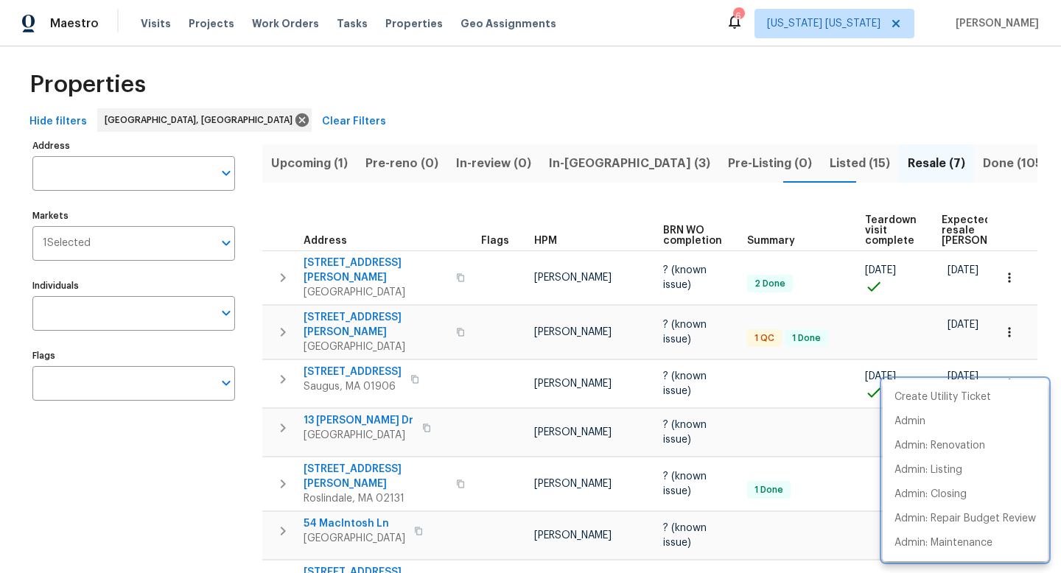
click at [404, 397] on div at bounding box center [530, 286] width 1061 height 573
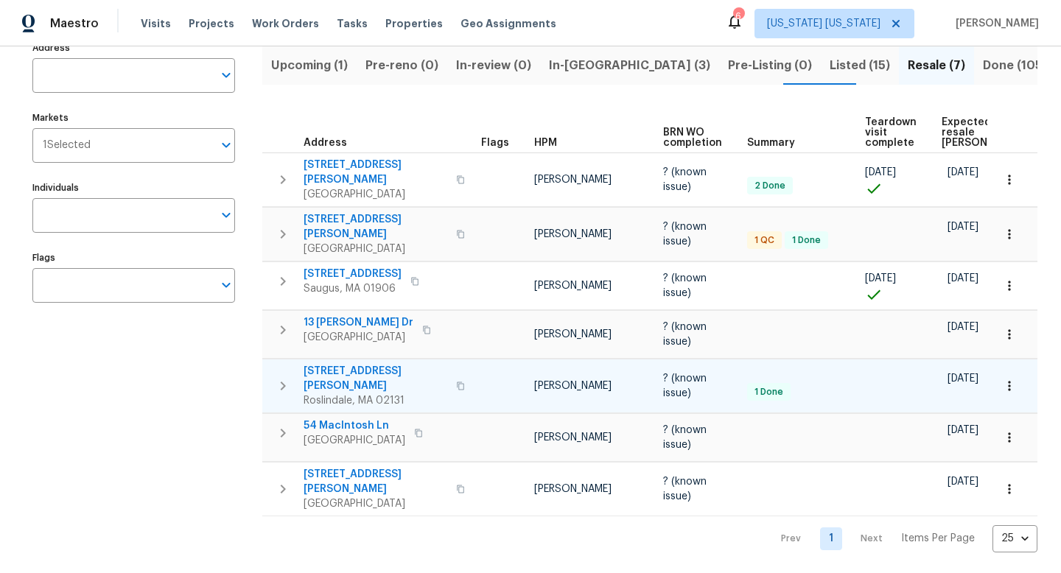
scroll to position [108, 0]
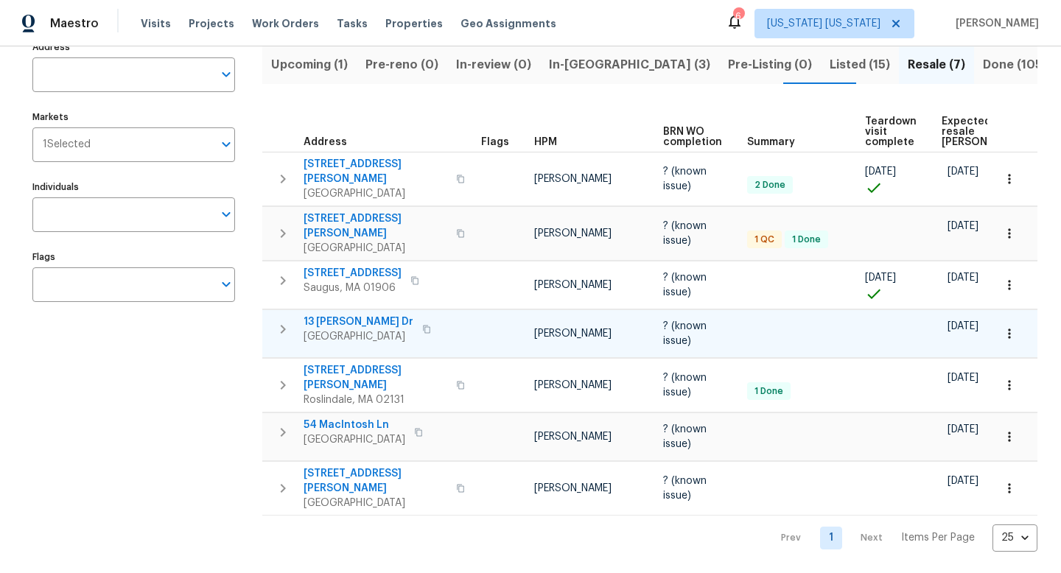
click at [1004, 326] on icon "button" at bounding box center [1009, 333] width 15 height 15
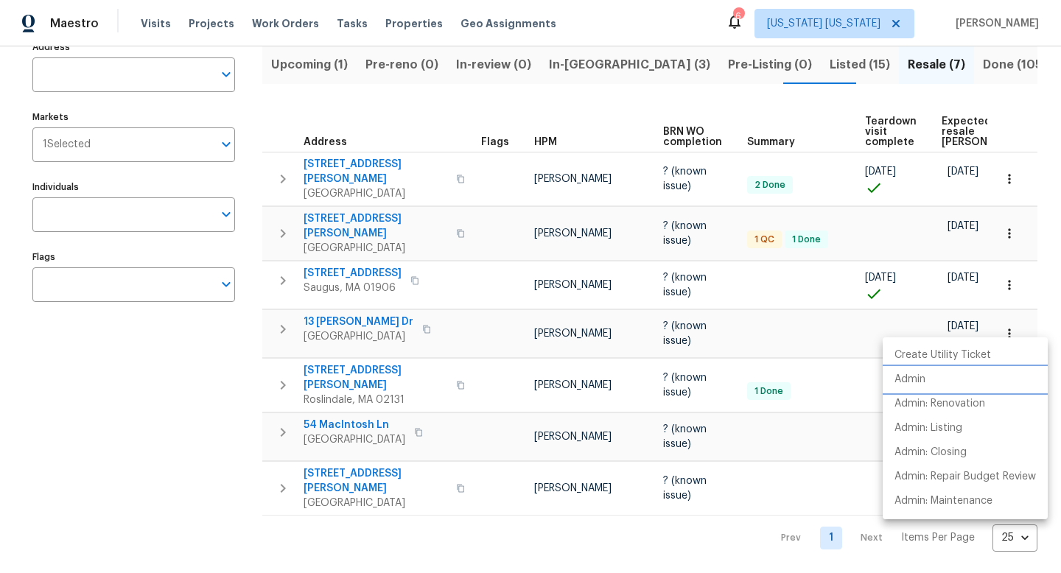
click at [945, 379] on li "Admin" at bounding box center [965, 380] width 165 height 24
click at [386, 376] on div at bounding box center [530, 286] width 1061 height 573
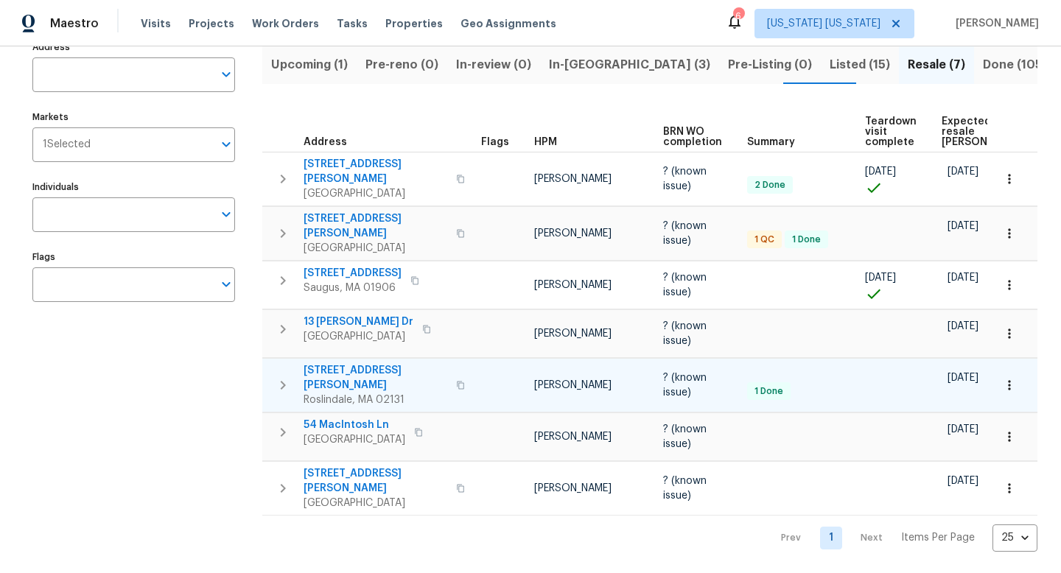
click at [1002, 378] on icon "button" at bounding box center [1009, 385] width 15 height 15
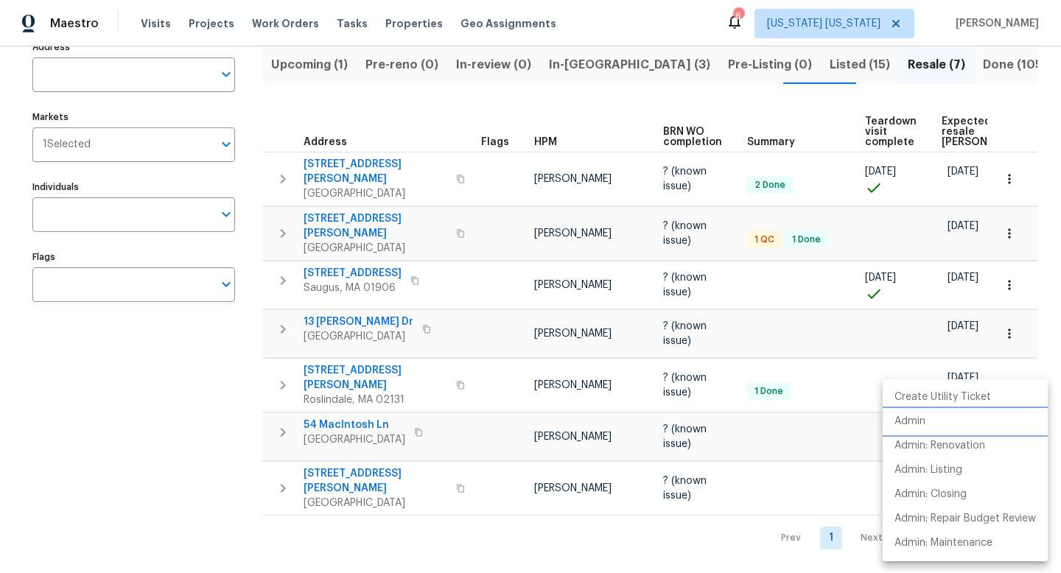
click at [945, 414] on li "Admin" at bounding box center [965, 422] width 165 height 24
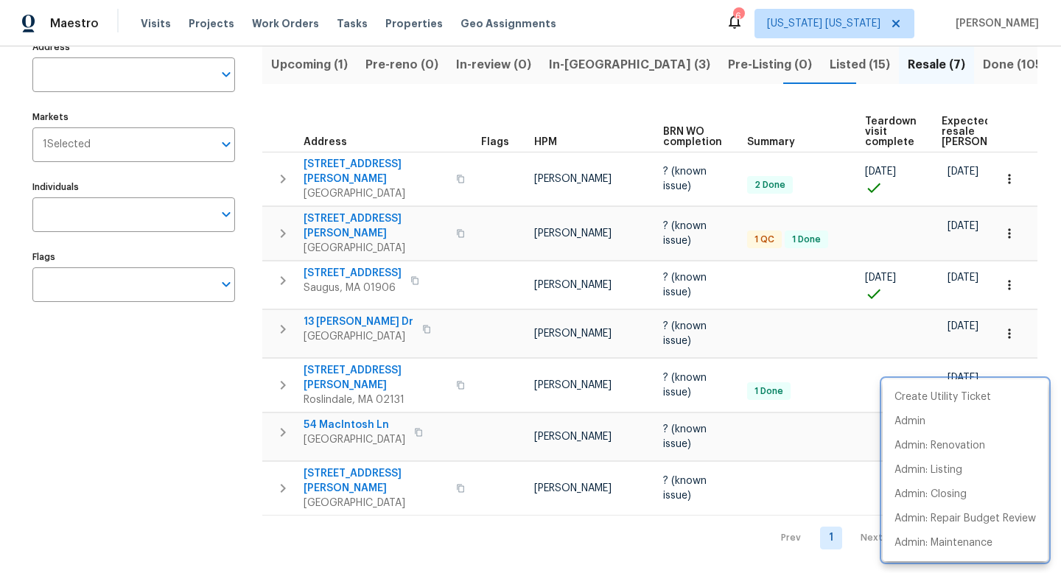
click at [995, 368] on div at bounding box center [530, 286] width 1061 height 573
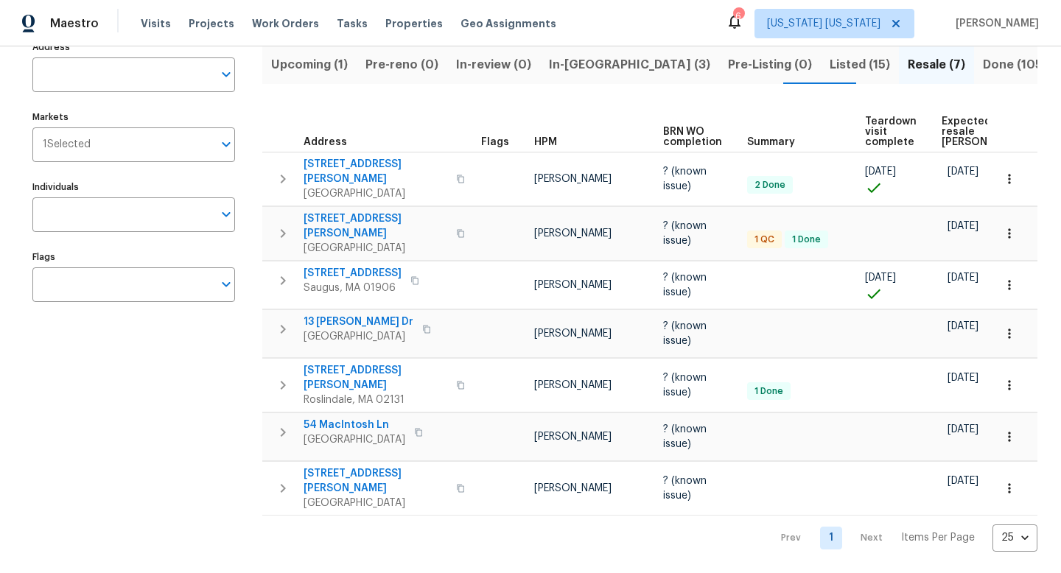
click at [1002, 378] on icon "button" at bounding box center [1009, 385] width 15 height 15
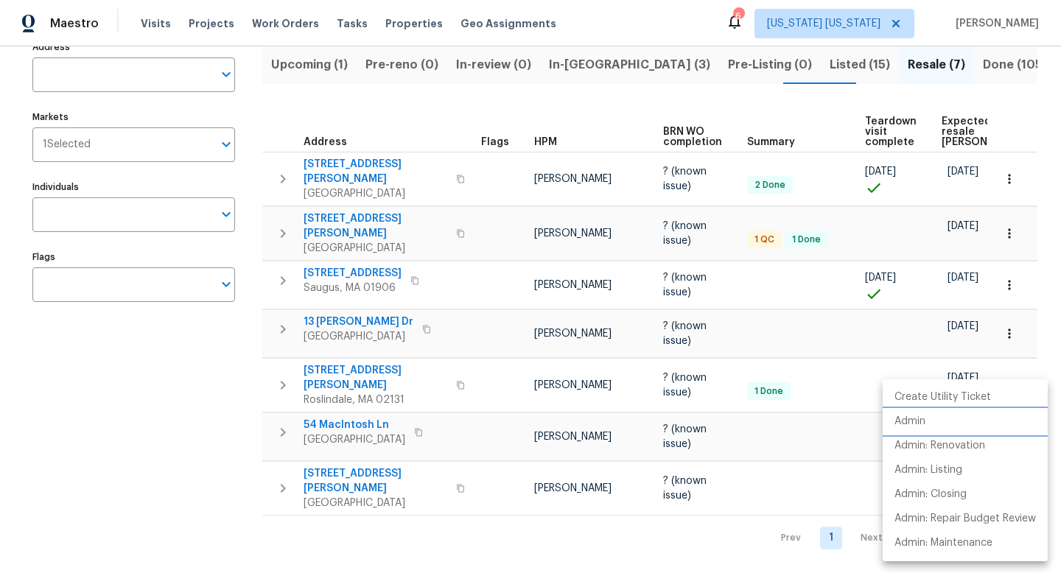
click at [967, 420] on li "Admin" at bounding box center [965, 422] width 165 height 24
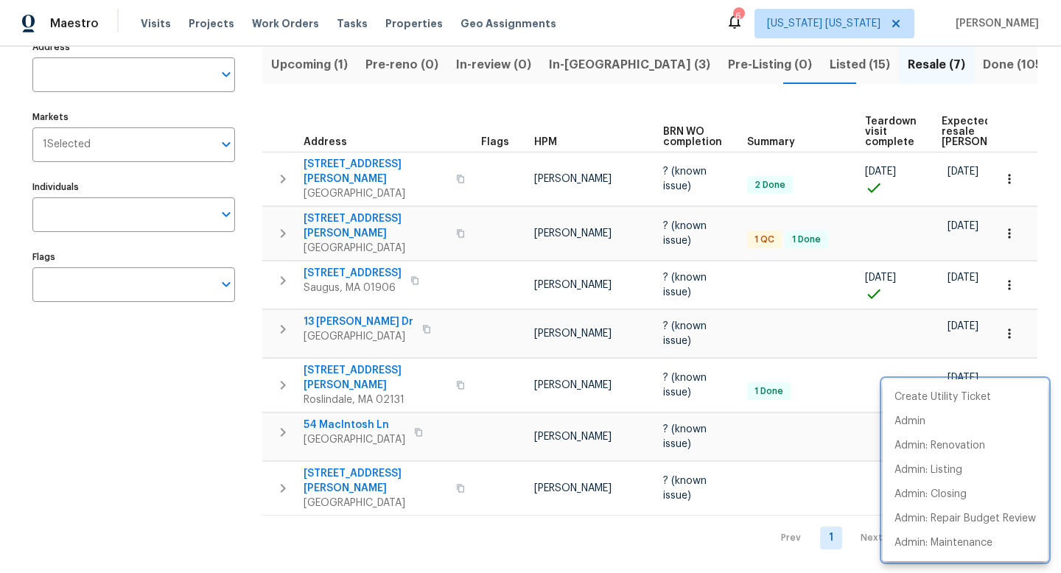
click at [489, 411] on div at bounding box center [530, 286] width 1061 height 573
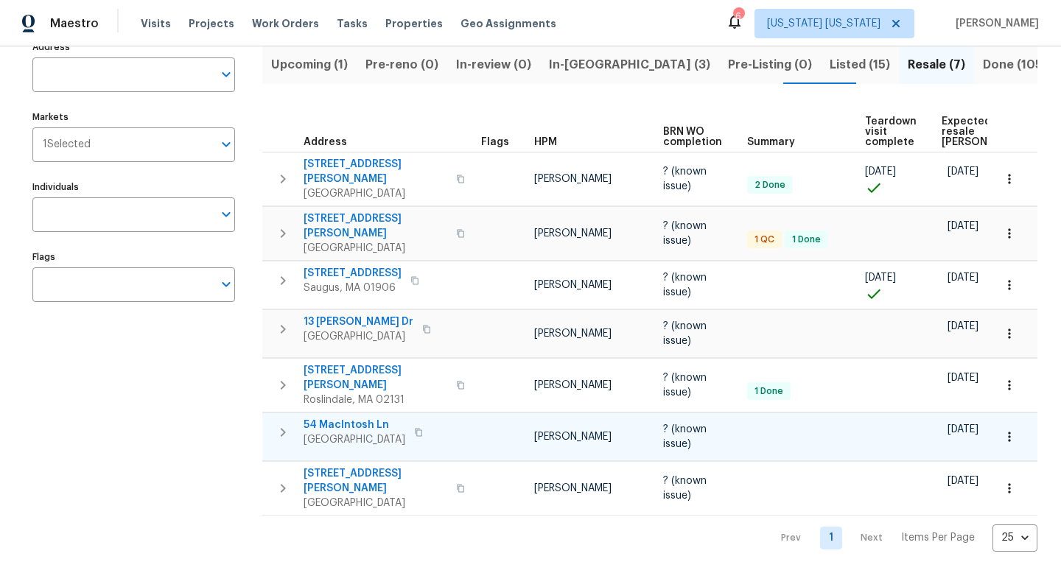
click at [1002, 430] on icon "button" at bounding box center [1009, 437] width 15 height 15
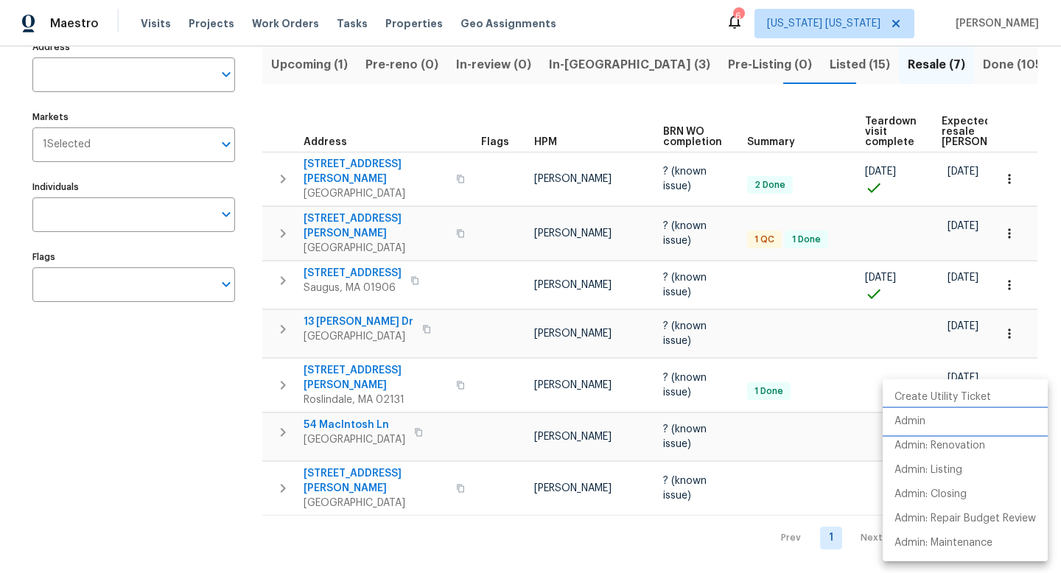
click at [969, 419] on li "Admin" at bounding box center [965, 422] width 165 height 24
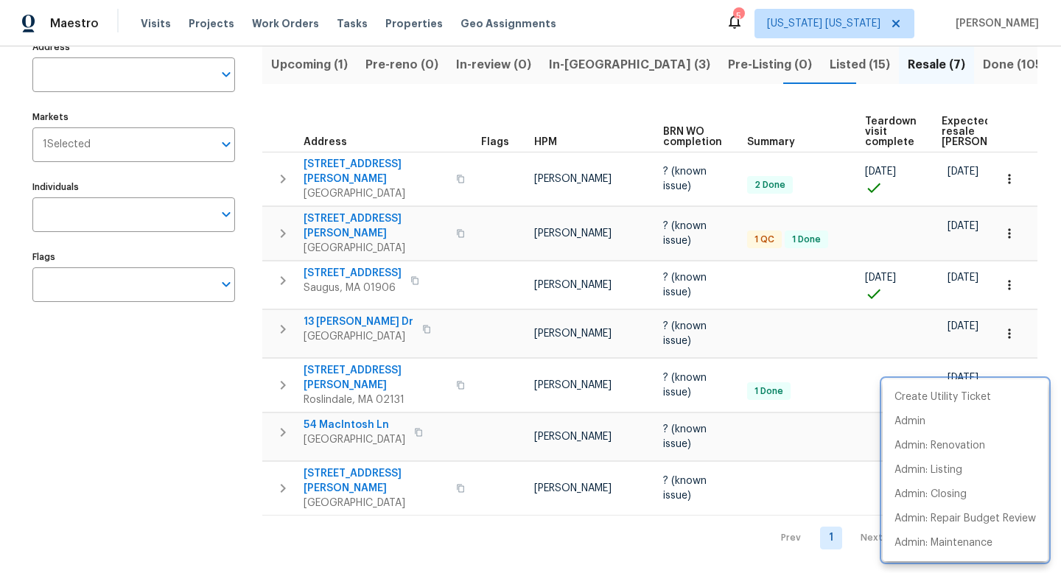
click at [499, 536] on div at bounding box center [530, 286] width 1061 height 573
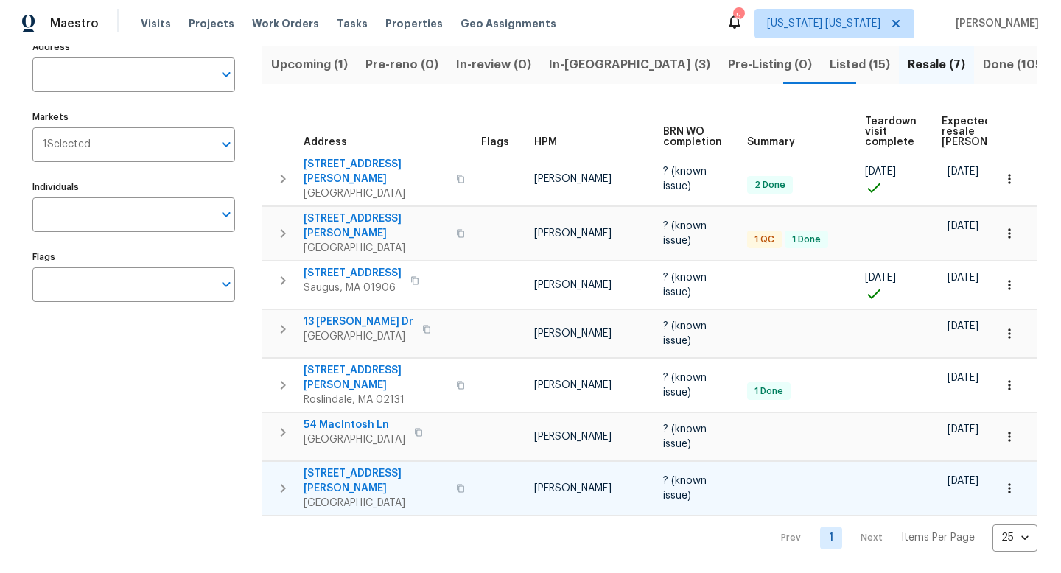
click at [1008, 483] on icon "button" at bounding box center [1009, 488] width 2 height 10
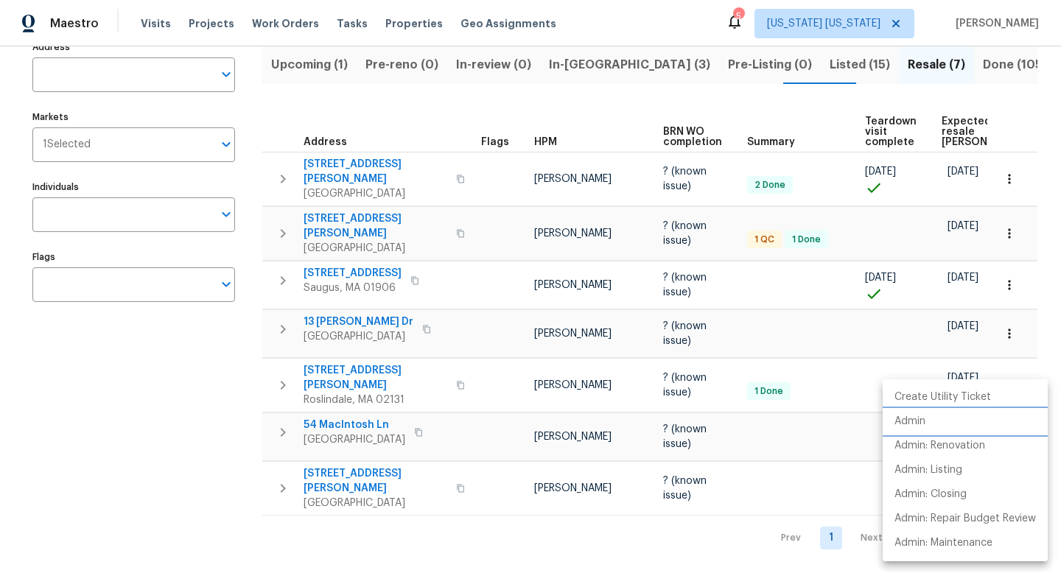
click at [938, 430] on li "Admin" at bounding box center [965, 422] width 165 height 24
